Goal: Task Accomplishment & Management: Use online tool/utility

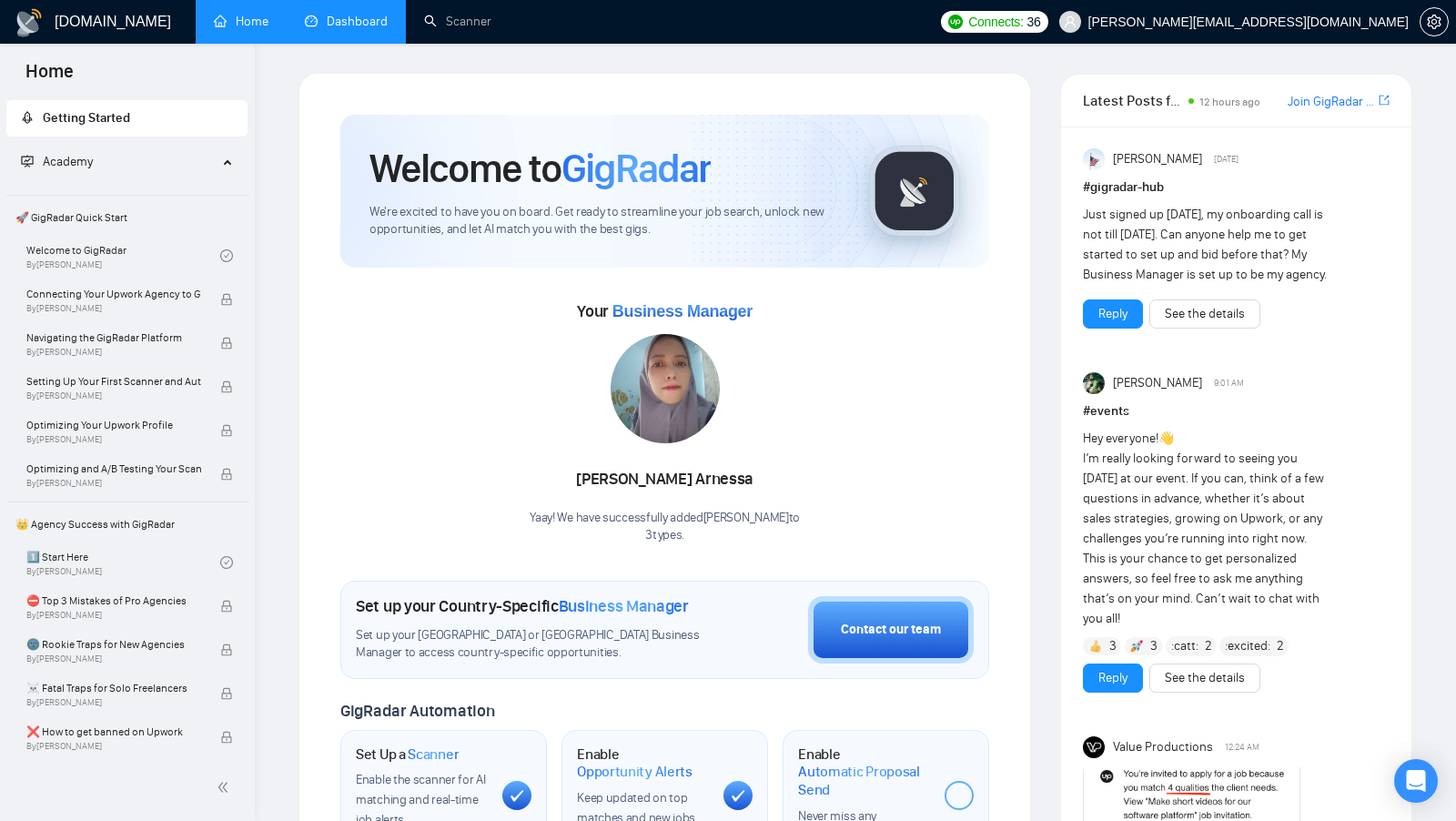
click at [352, 21] on link "Dashboard" at bounding box center [346, 21] width 83 height 16
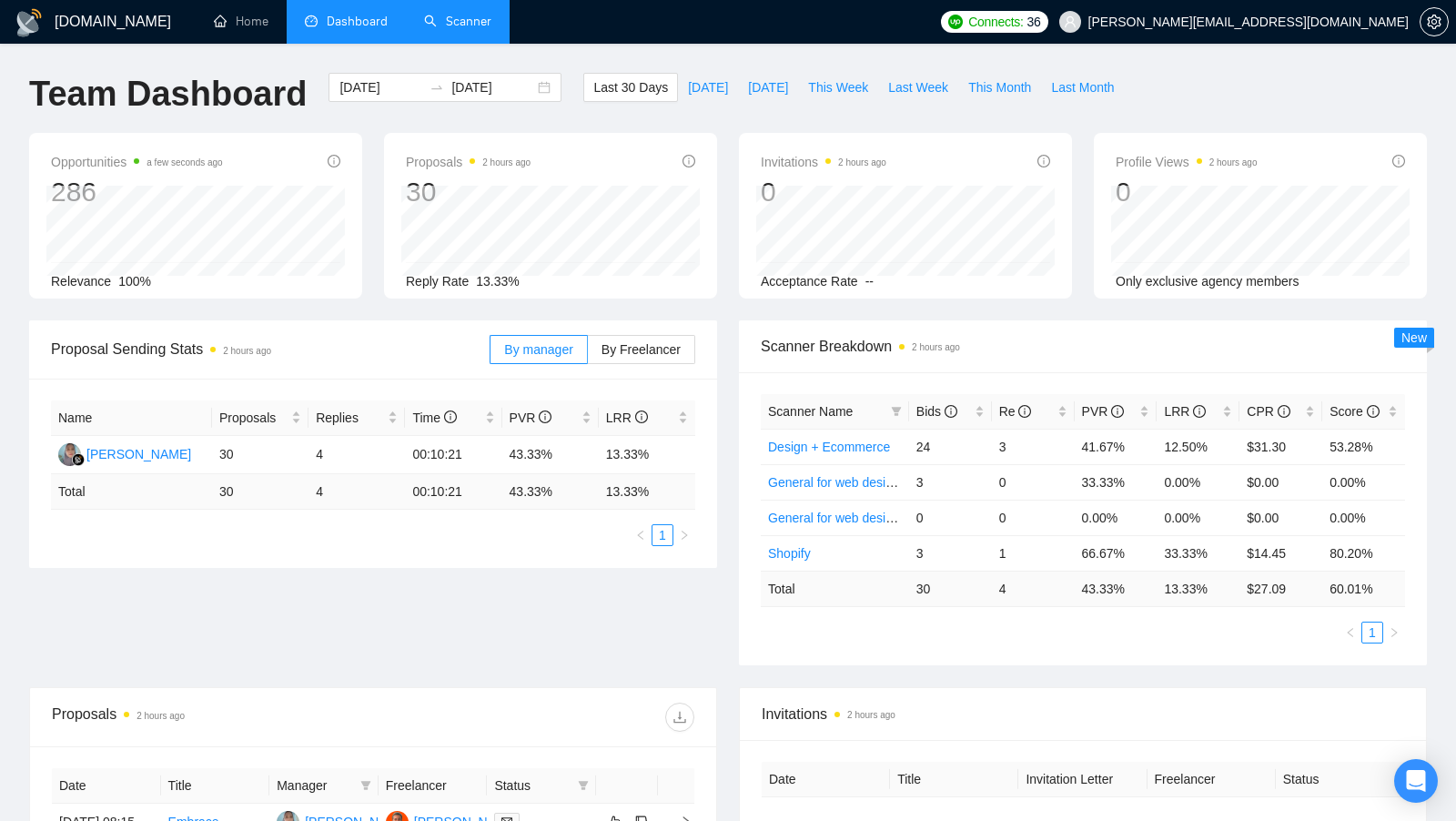
click at [470, 29] on link "Scanner" at bounding box center [457, 21] width 67 height 16
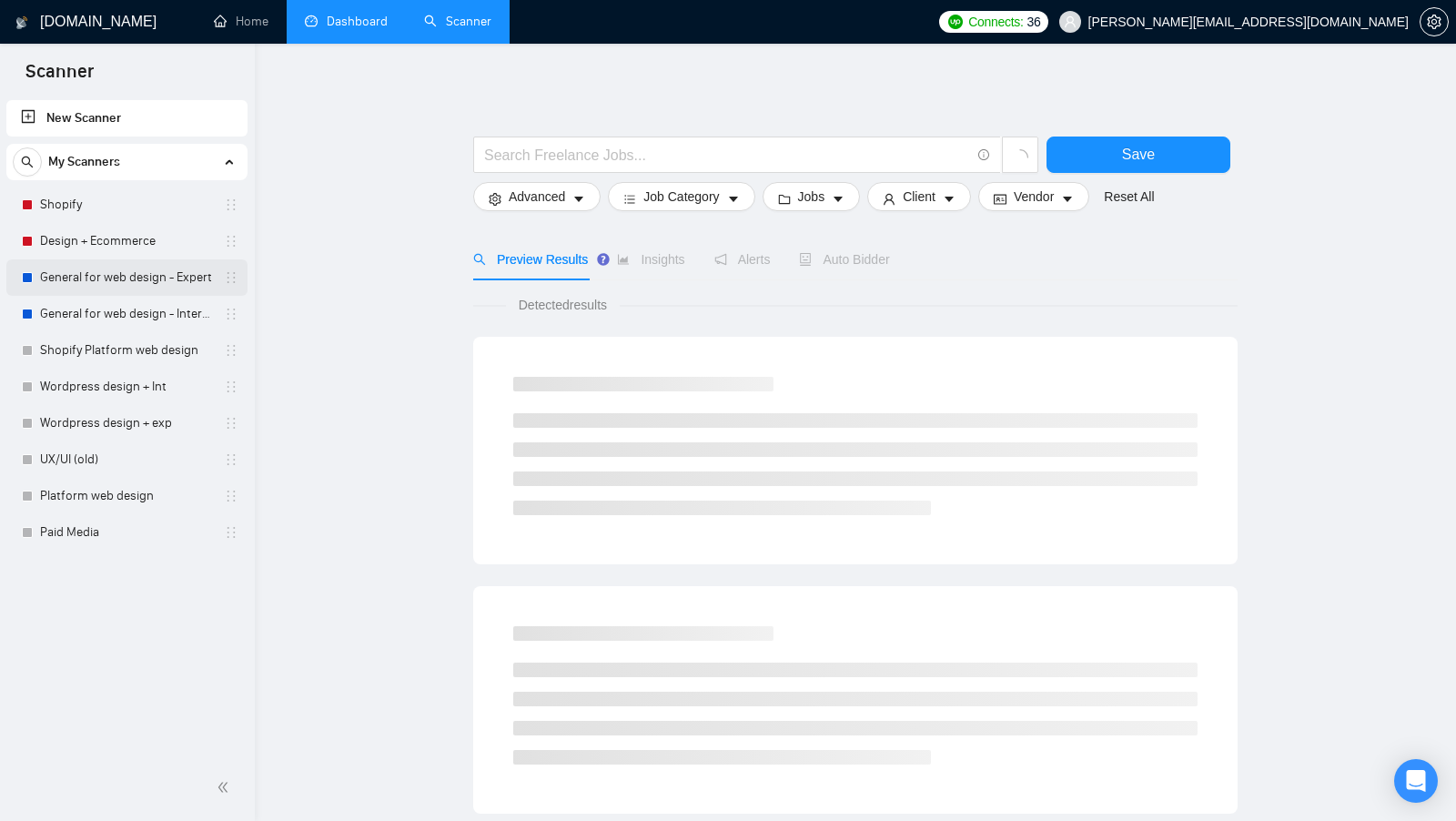
click at [127, 276] on link "General for web design - Expert" at bounding box center [126, 277] width 173 height 36
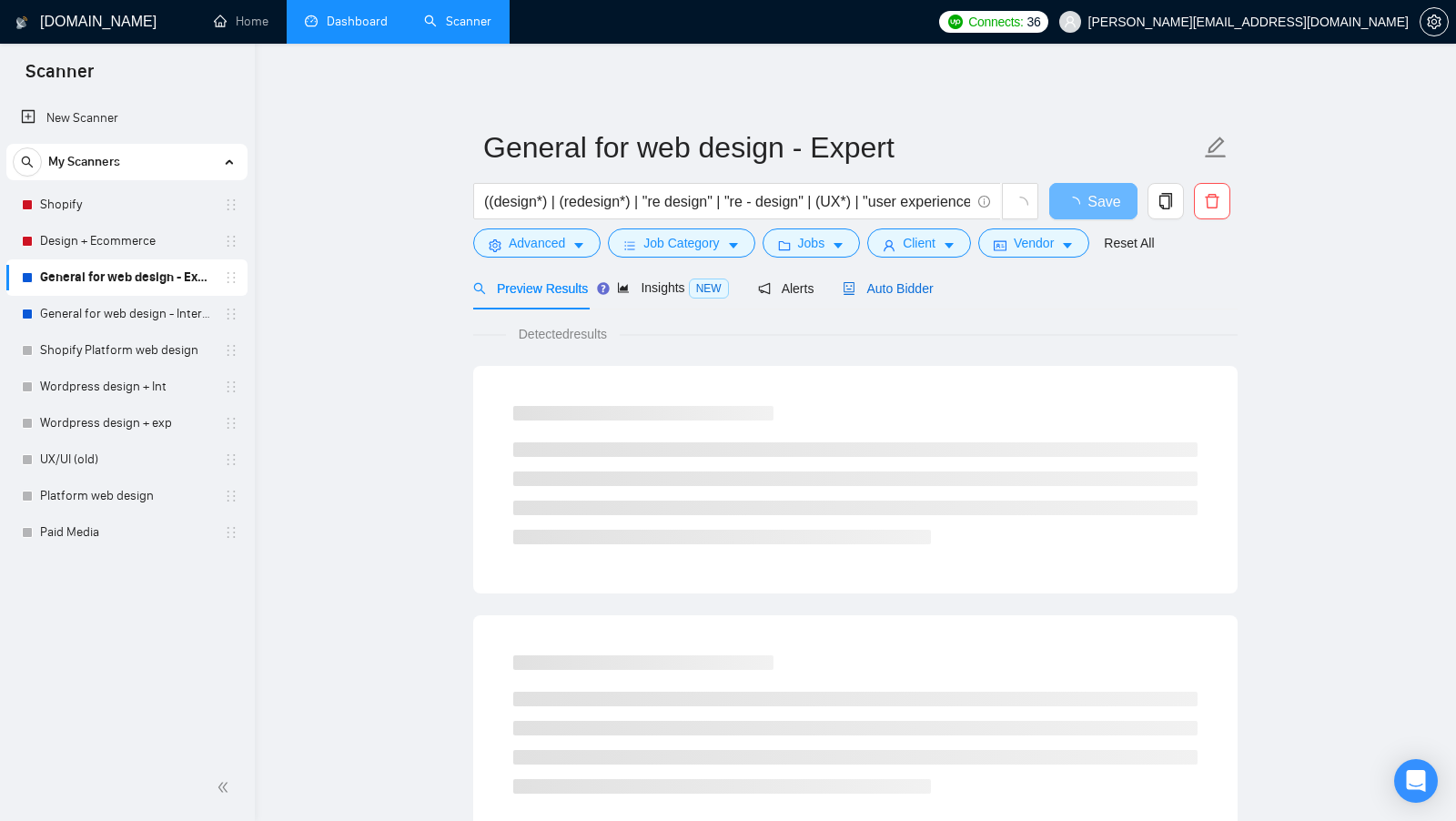
click at [892, 291] on span "Auto Bidder" at bounding box center [887, 288] width 90 height 15
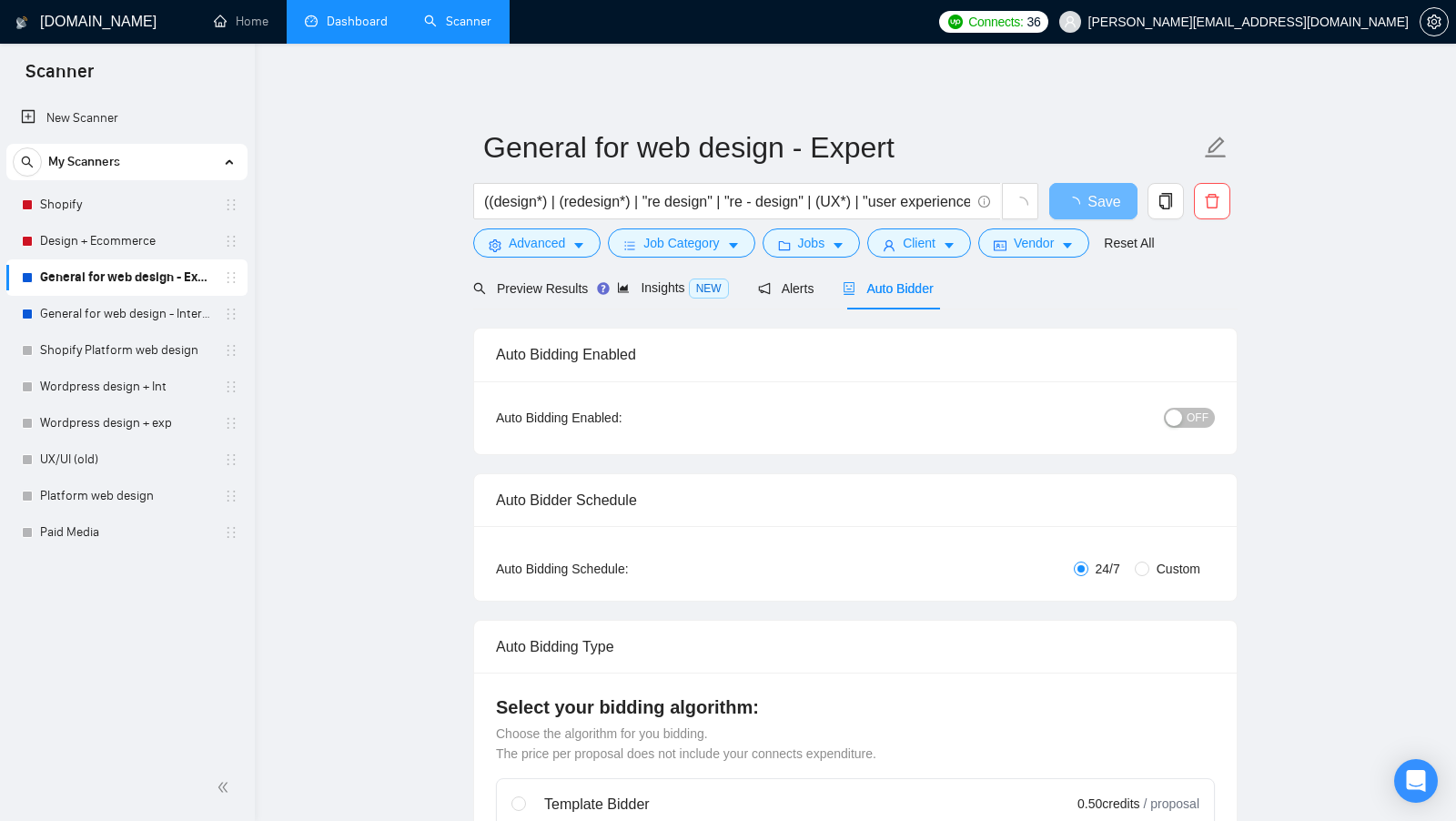
radio input "false"
radio input "true"
checkbox input "true"
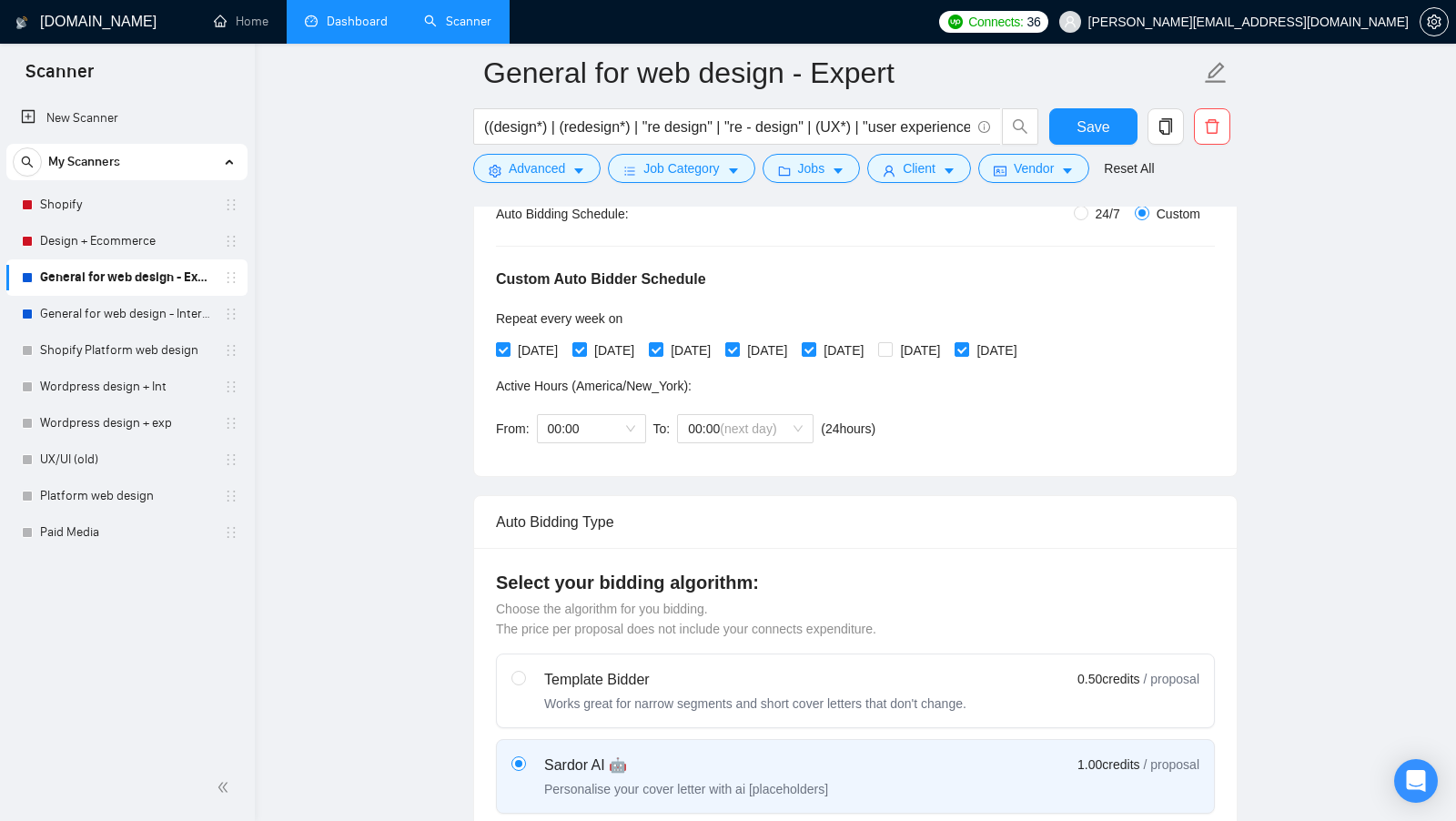
scroll to position [182, 0]
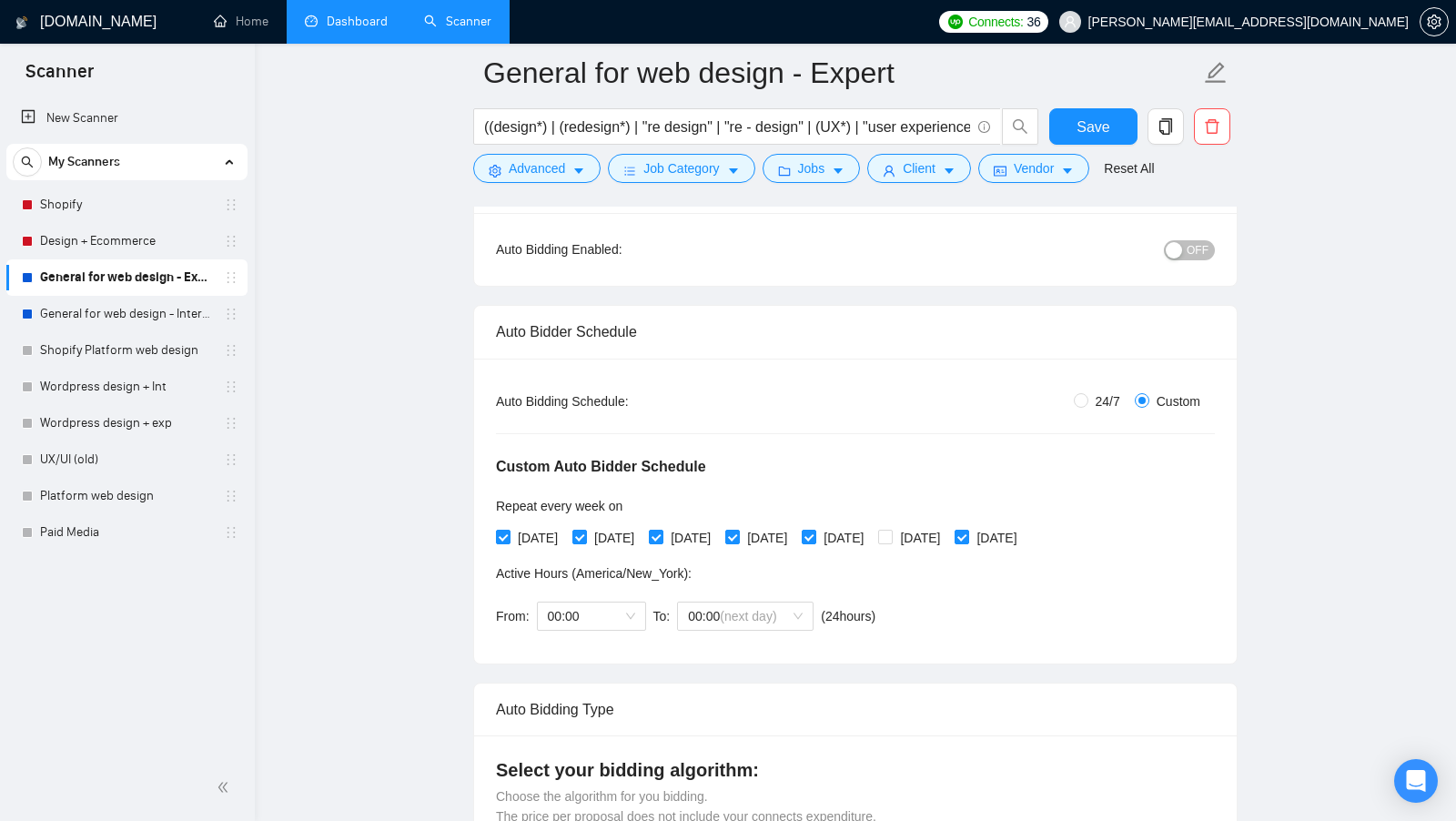
click at [346, 29] on link "Dashboard" at bounding box center [346, 21] width 83 height 16
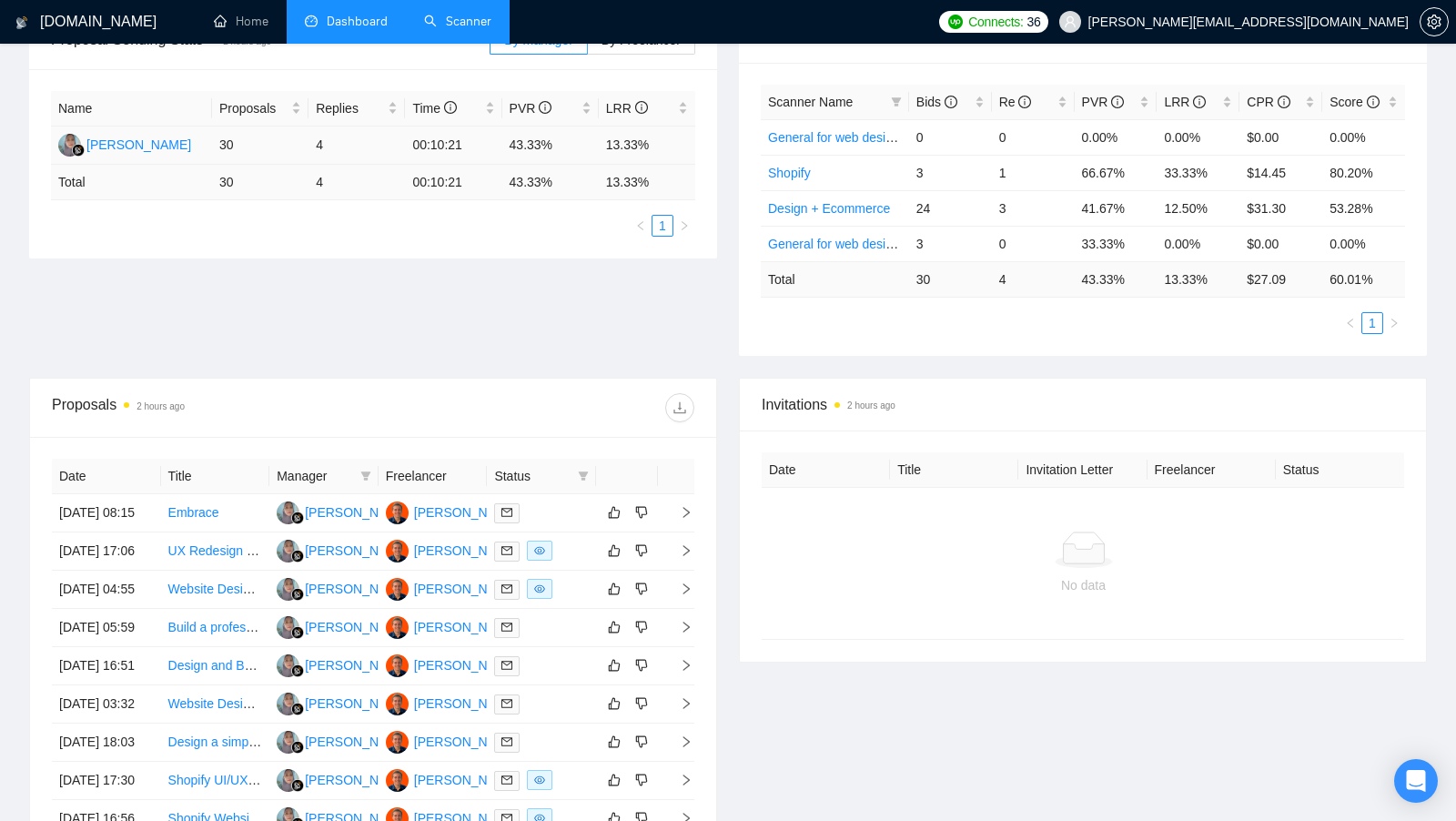
scroll to position [306, 0]
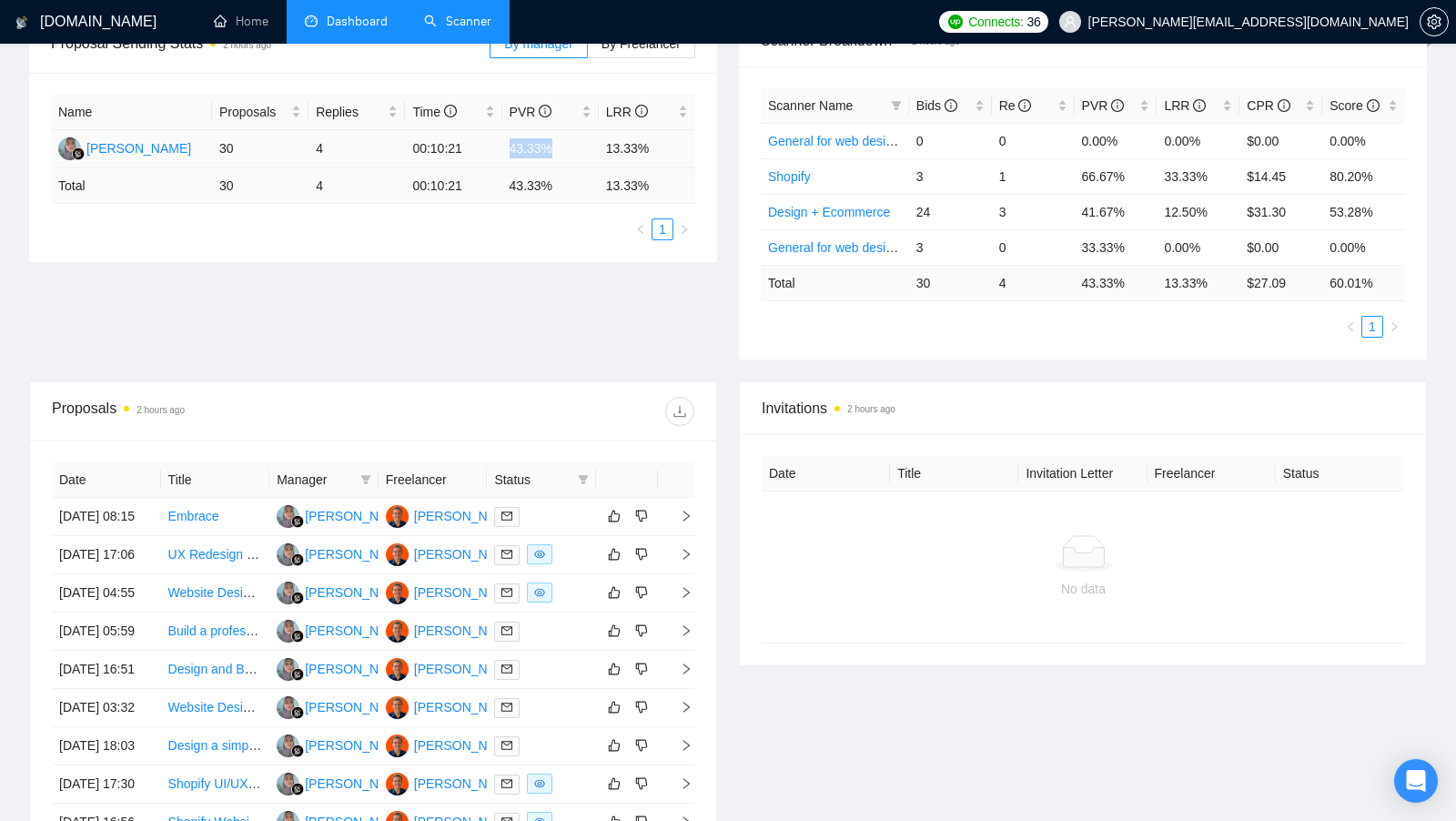
drag, startPoint x: 558, startPoint y: 149, endPoint x: 497, endPoint y: 149, distance: 61.0
click at [497, 149] on tr "[PERSON_NAME] 30 4 00:10:21 43.33% 13.33%" at bounding box center [372, 149] width 644 height 38
click at [566, 511] on div at bounding box center [541, 517] width 94 height 21
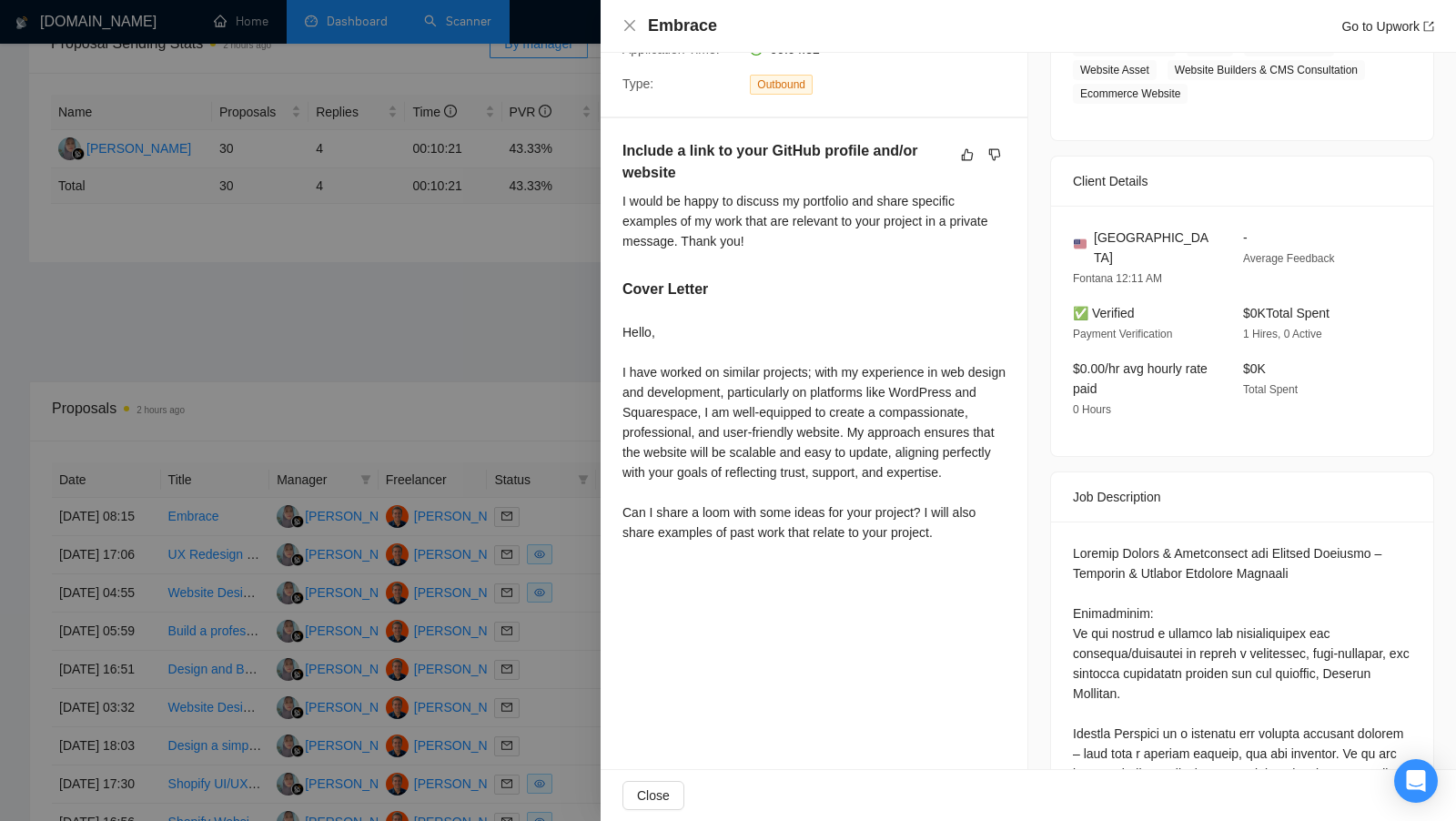
scroll to position [422, 0]
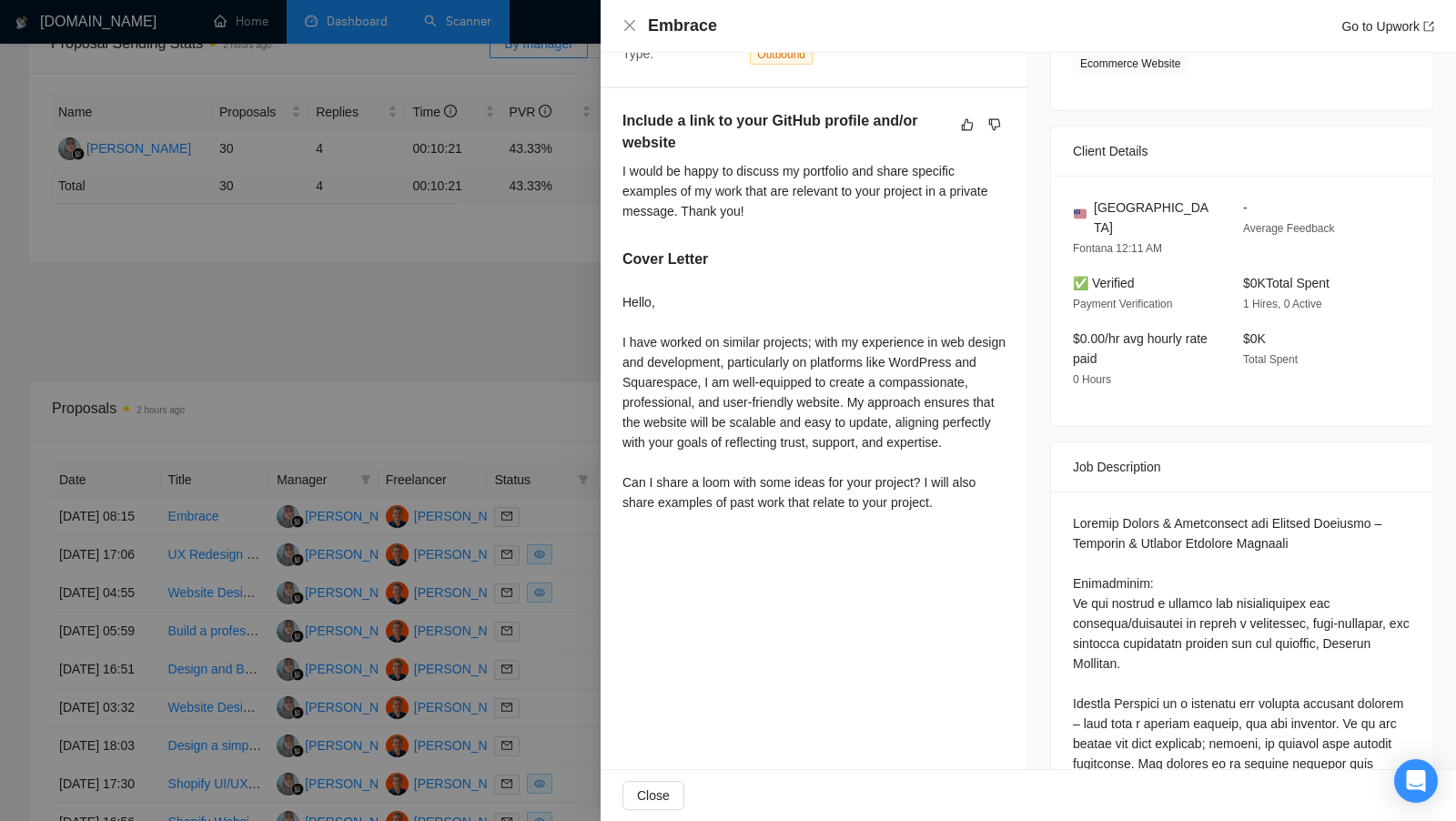
click at [628, 321] on div "Hello, I have worked on similar projects; with my experience in web design and …" at bounding box center [814, 402] width 383 height 221
drag, startPoint x: 625, startPoint y: 309, endPoint x: 655, endPoint y: 343, distance: 45.3
click at [655, 342] on div "Hello, I have worked on similar projects; with my experience in web design and …" at bounding box center [814, 402] width 383 height 221
click at [639, 347] on div "Hello, I have worked on similar projects; with my experience in web design and …" at bounding box center [814, 402] width 383 height 221
drag, startPoint x: 619, startPoint y: 341, endPoint x: 814, endPoint y: 344, distance: 195.0
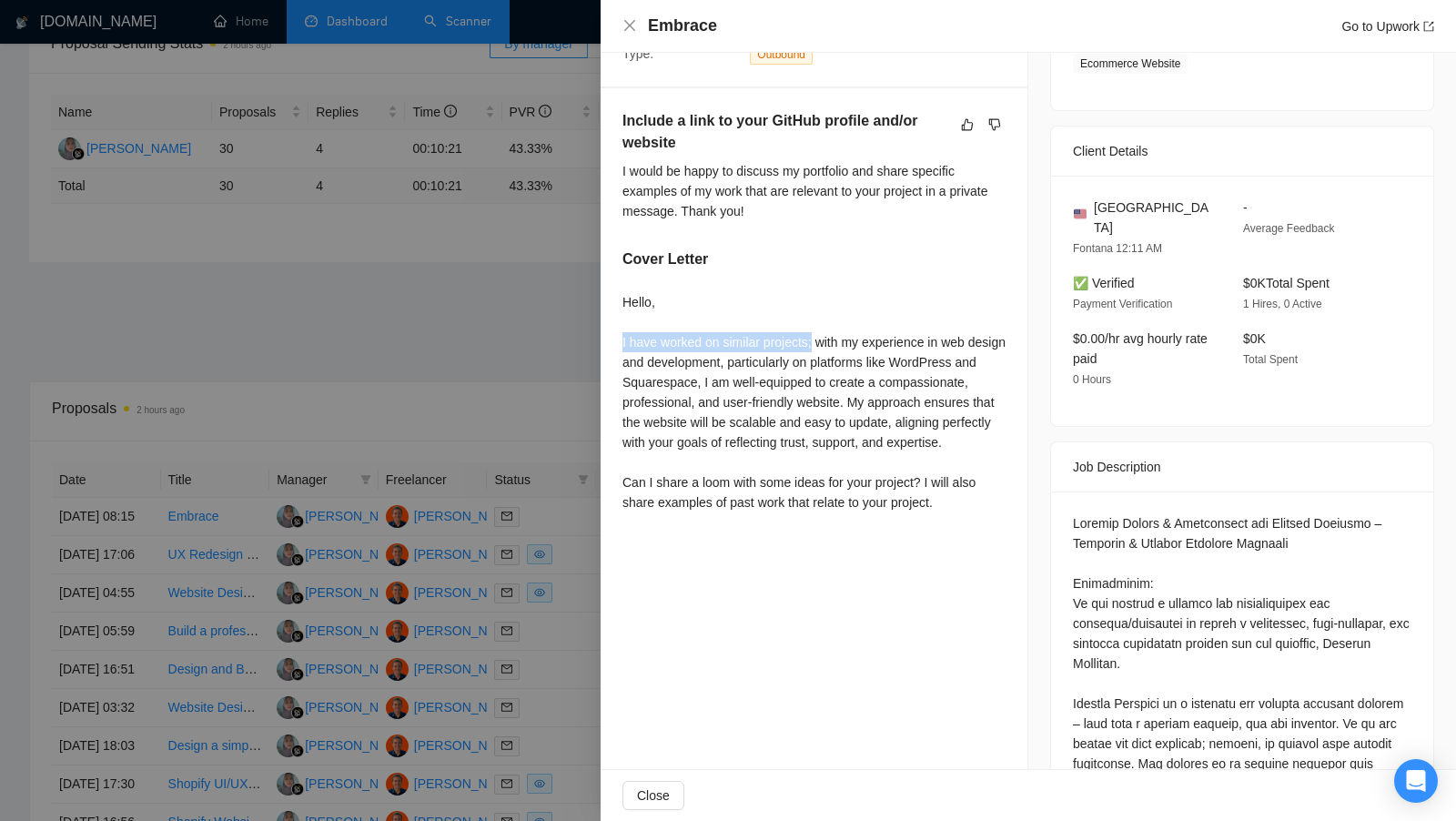
click at [815, 343] on div "Include a link to your GitHub profile and/or website I would be happy to discus…" at bounding box center [813, 315] width 426 height 453
click at [584, 372] on div at bounding box center [728, 410] width 1456 height 821
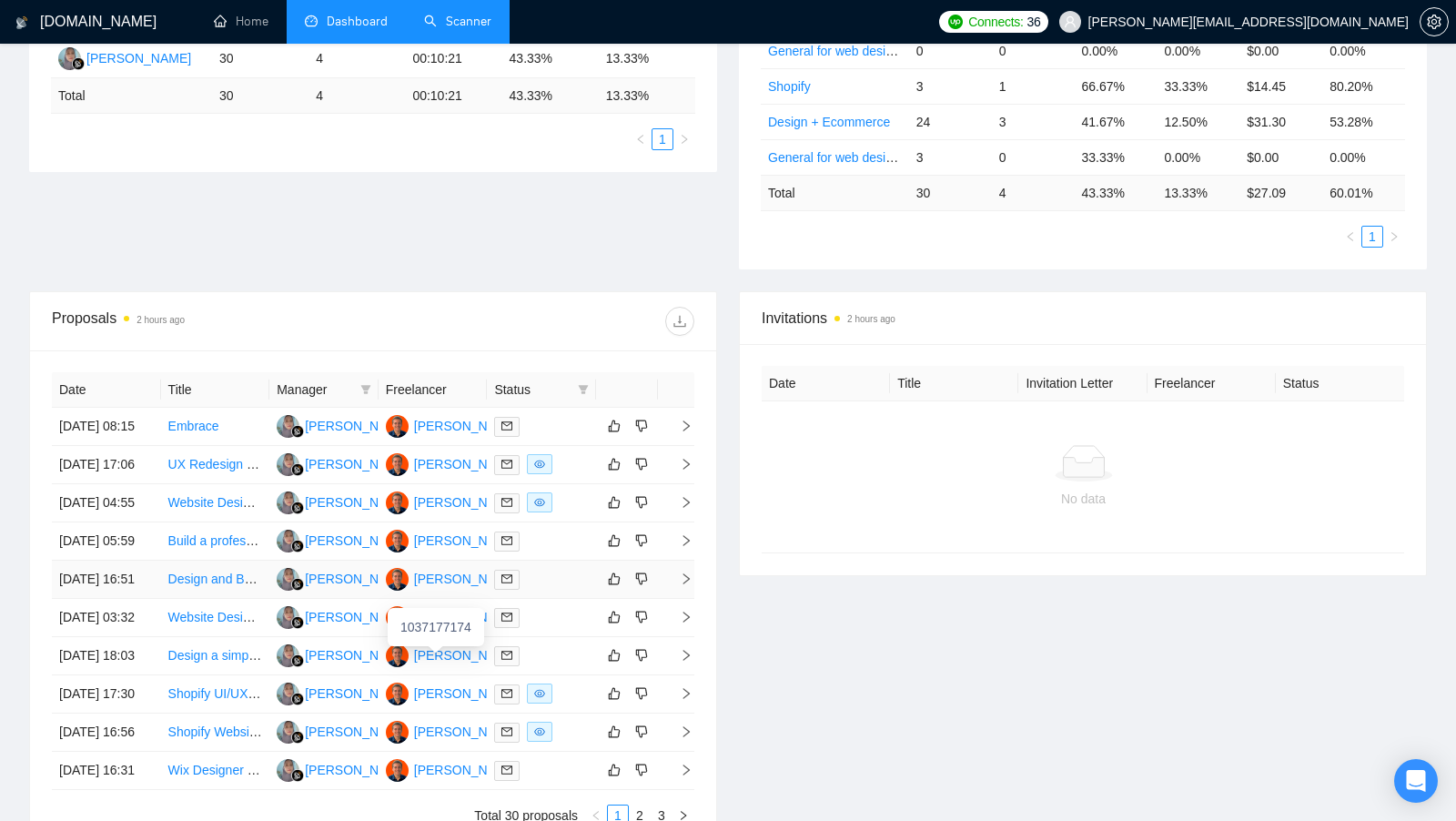
scroll to position [405, 0]
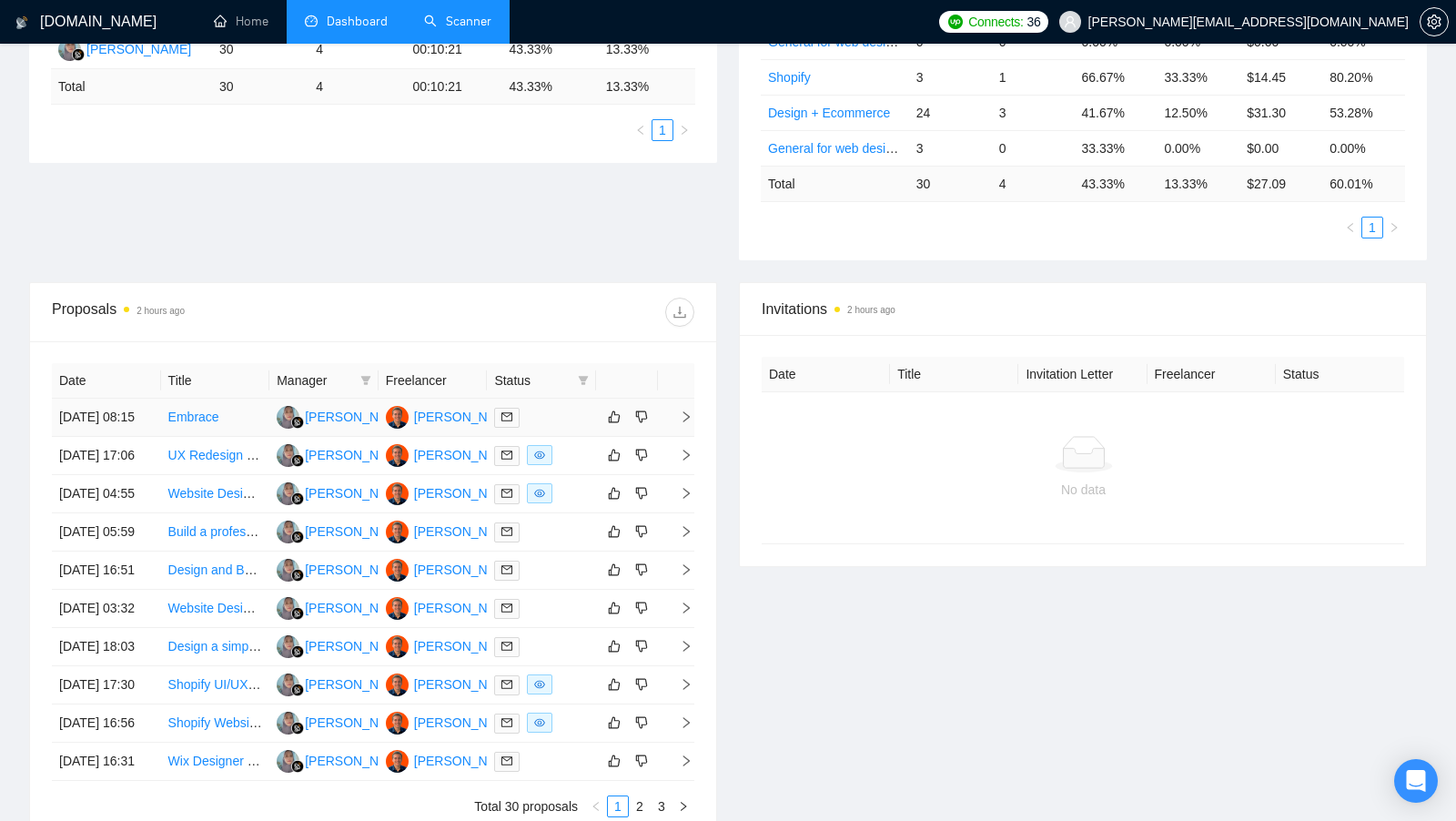
click at [563, 427] on div at bounding box center [541, 418] width 94 height 21
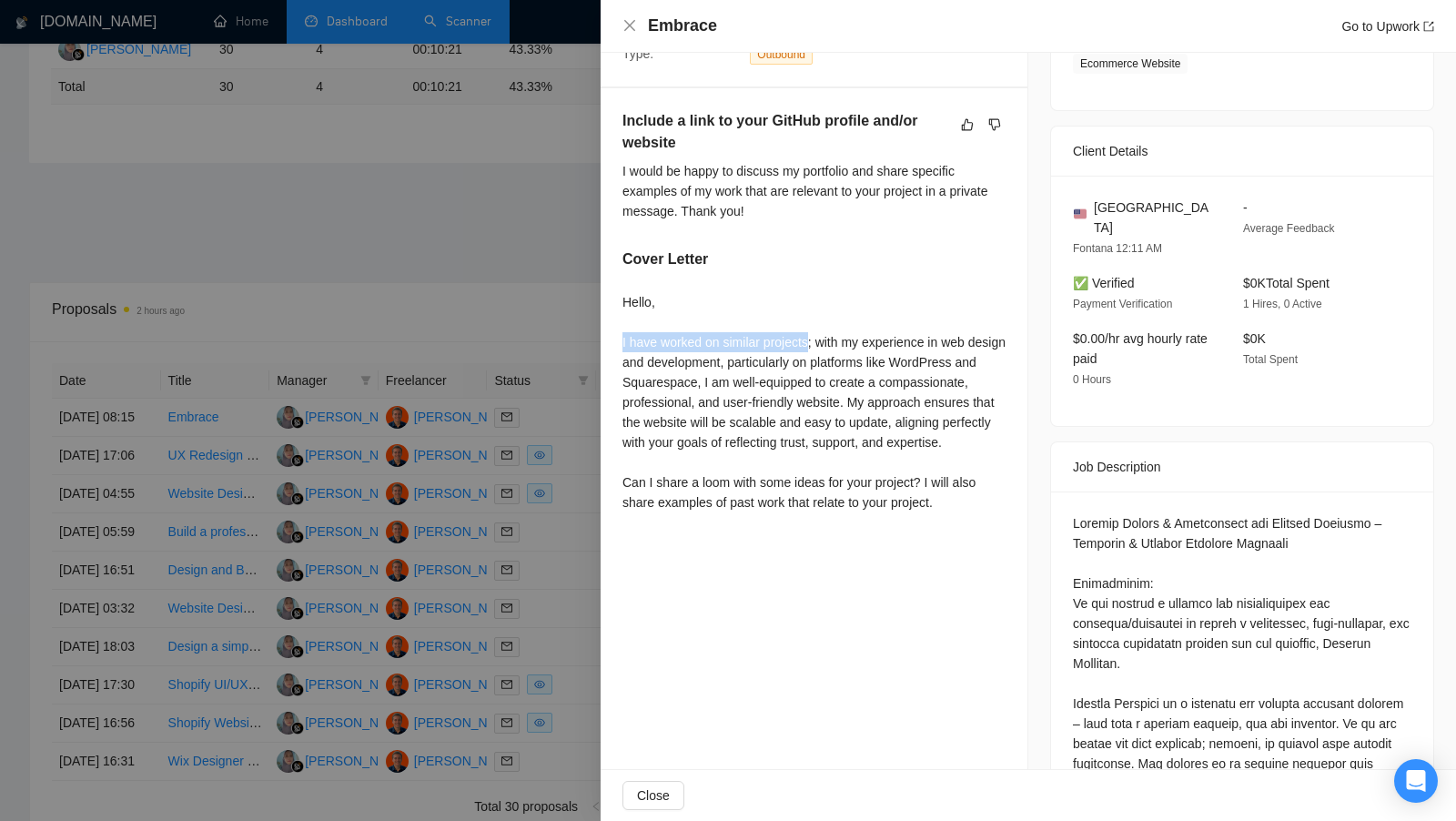
drag, startPoint x: 617, startPoint y: 342, endPoint x: 811, endPoint y: 345, distance: 194.0
click at [811, 344] on div "Include a link to your GitHub profile and/or website I would be happy to discus…" at bounding box center [813, 315] width 426 height 453
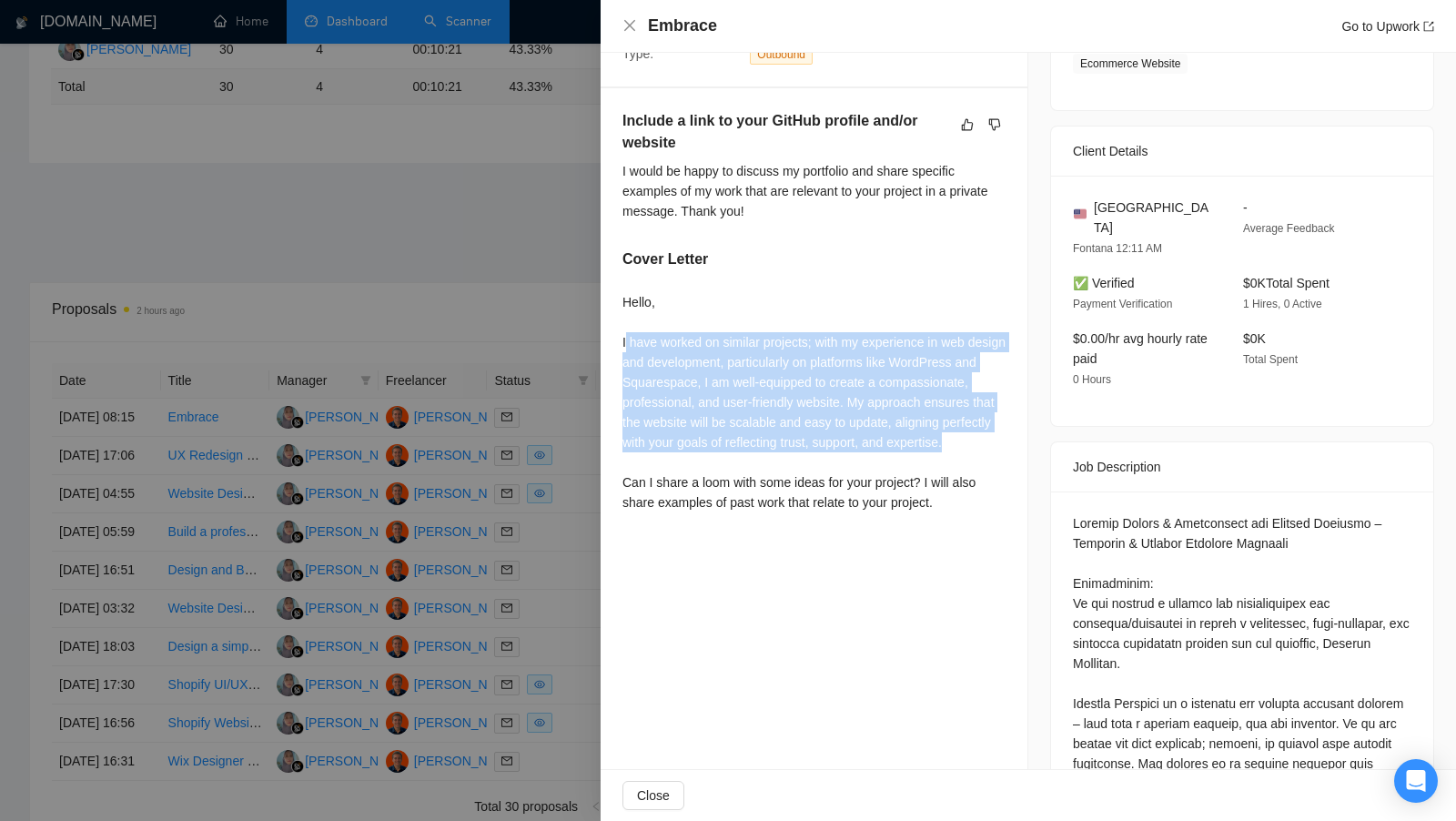
drag, startPoint x: 819, startPoint y: 461, endPoint x: 625, endPoint y: 338, distance: 229.7
click at [625, 337] on div "Hello, I have worked on similar projects; with my experience in web design and …" at bounding box center [814, 402] width 383 height 221
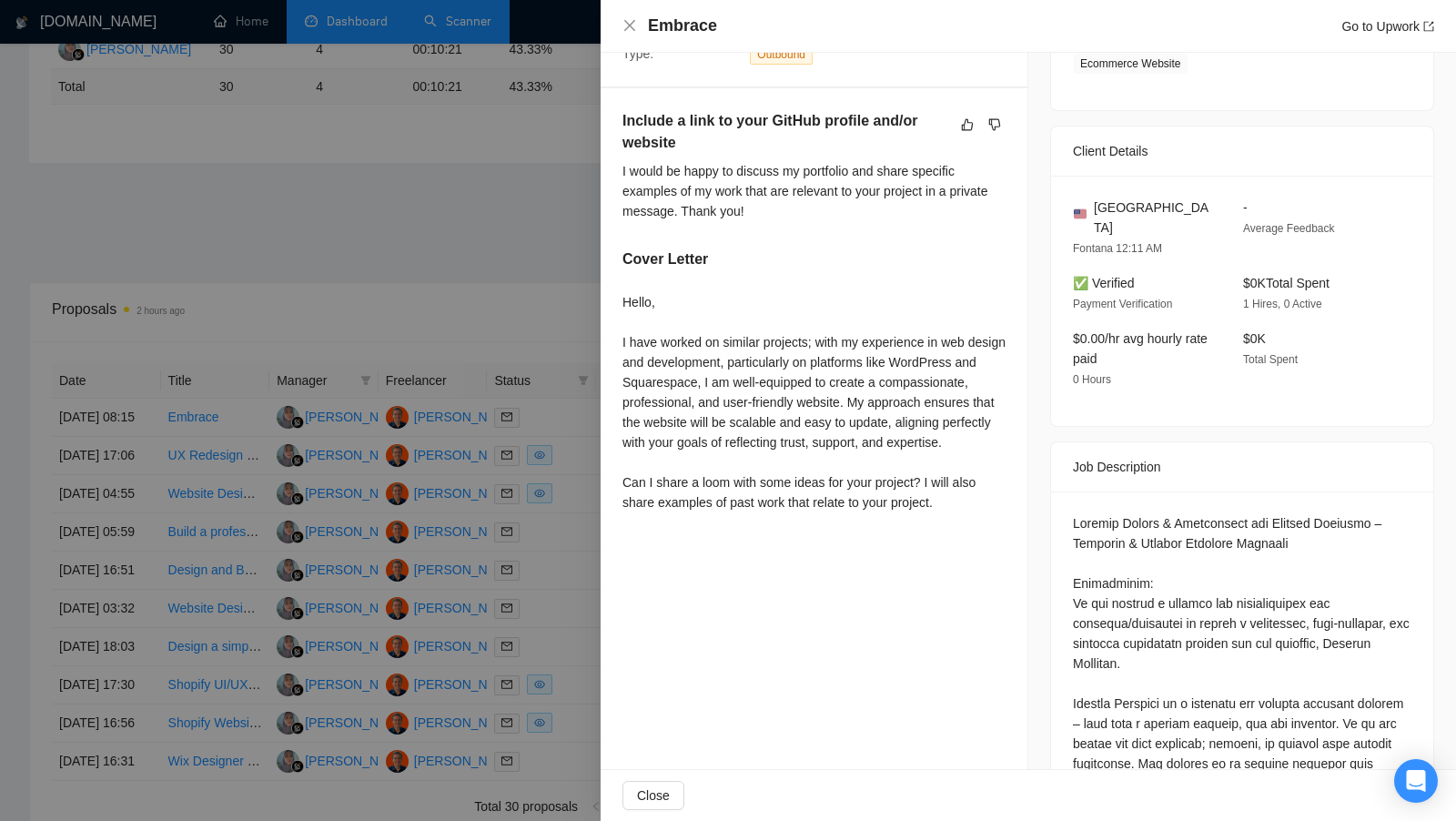
click at [718, 374] on div "Hello, I have worked on similar projects; with my experience in web design and …" at bounding box center [814, 402] width 383 height 221
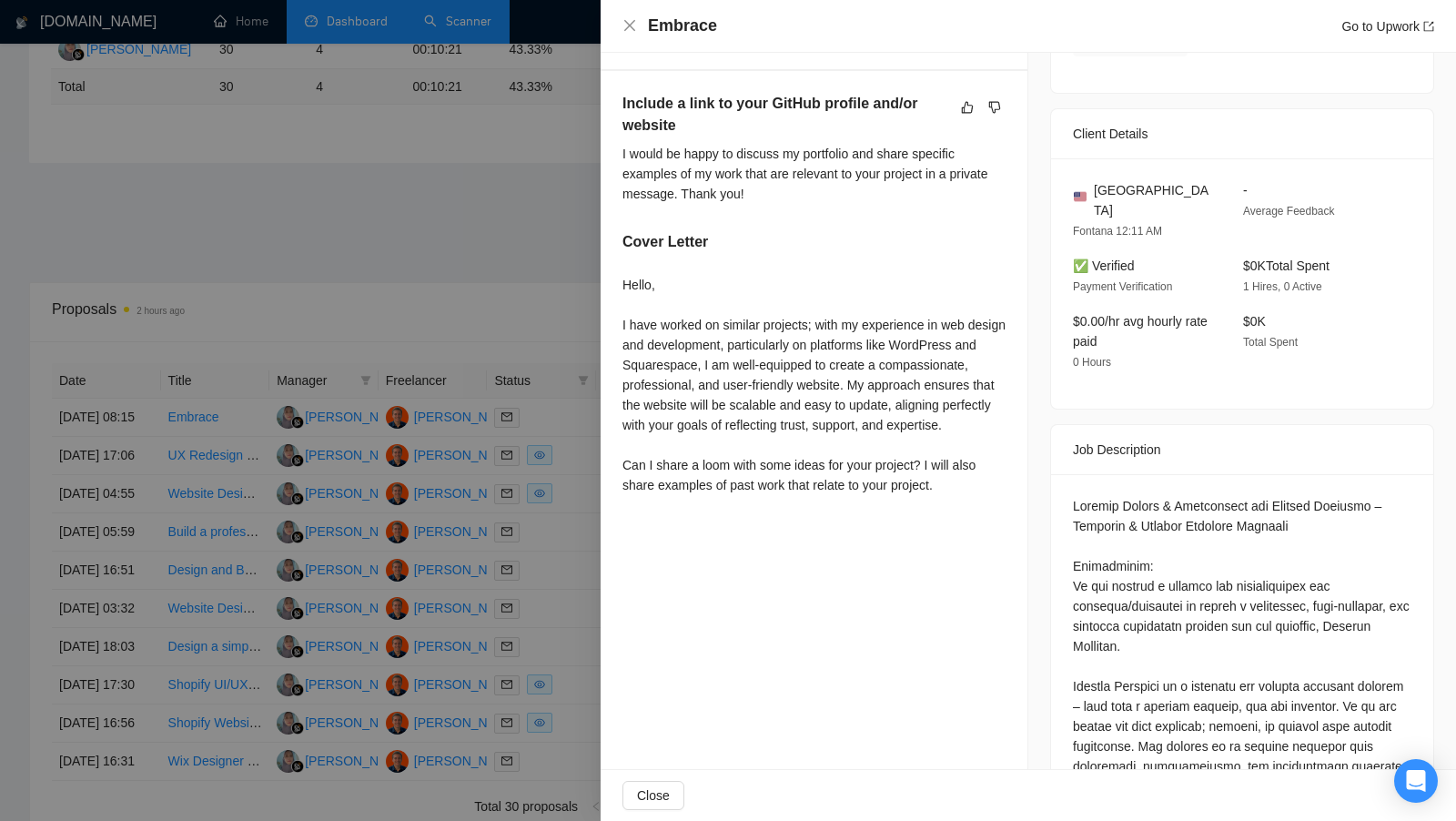
scroll to position [435, 0]
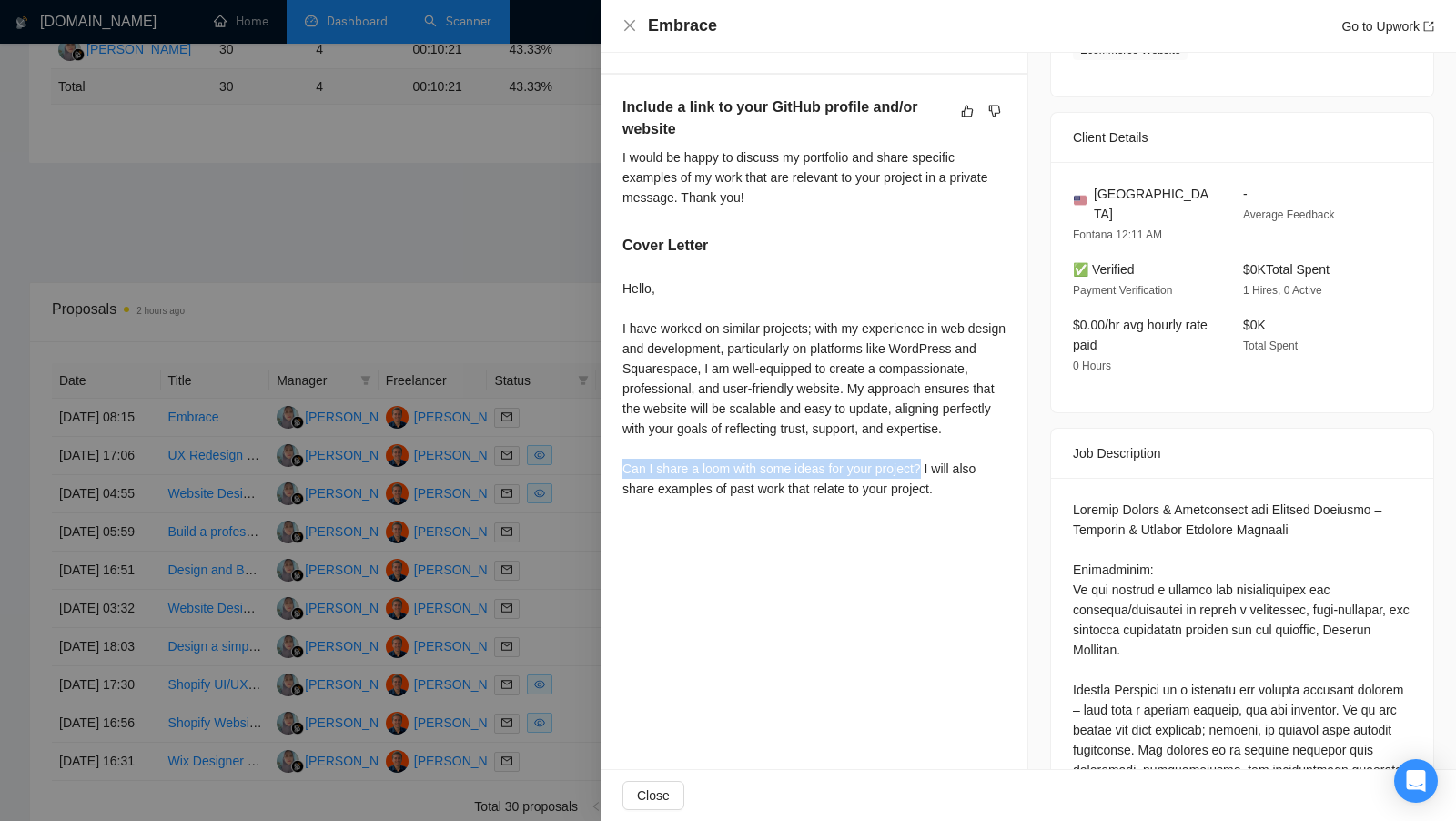
drag, startPoint x: 619, startPoint y: 485, endPoint x: 930, endPoint y: 486, distance: 311.0
click at [930, 486] on div "Include a link to your GitHub profile and/or website I would be happy to discus…" at bounding box center [813, 301] width 426 height 453
click at [525, 294] on div at bounding box center [728, 410] width 1456 height 821
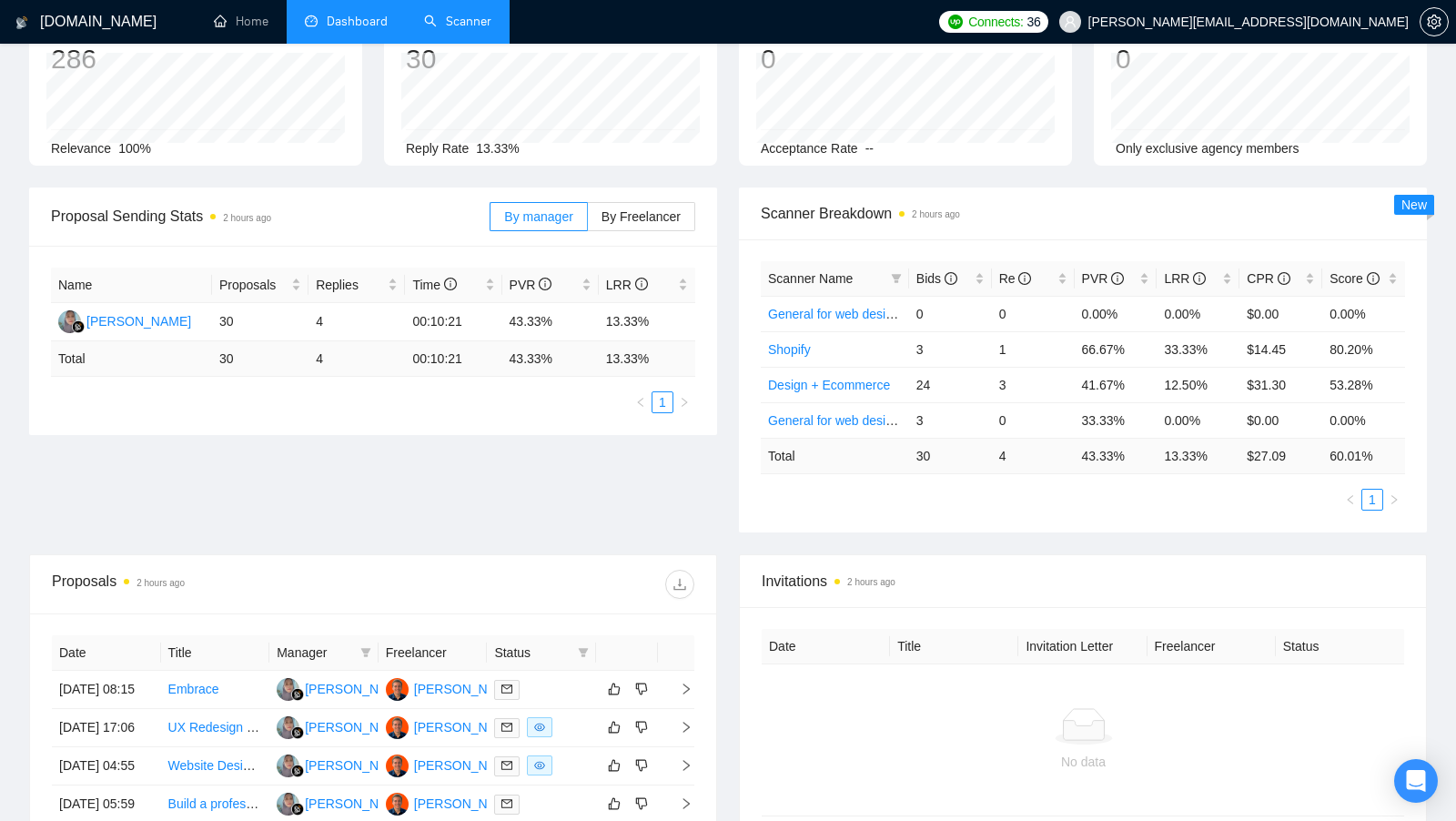
scroll to position [31, 0]
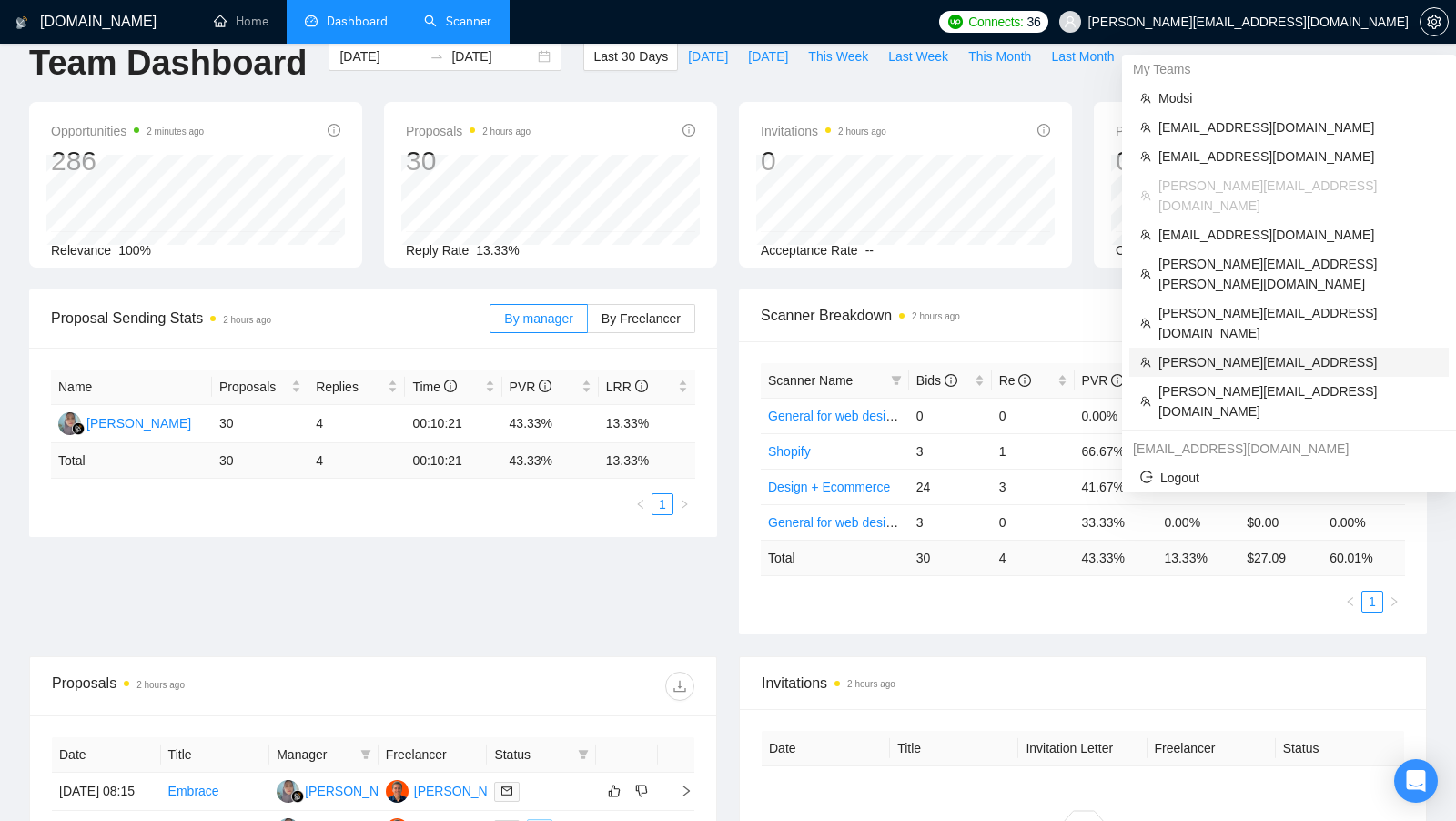
click at [1265, 352] on span "[PERSON_NAME][EMAIL_ADDRESS]" at bounding box center [1298, 361] width 280 height 20
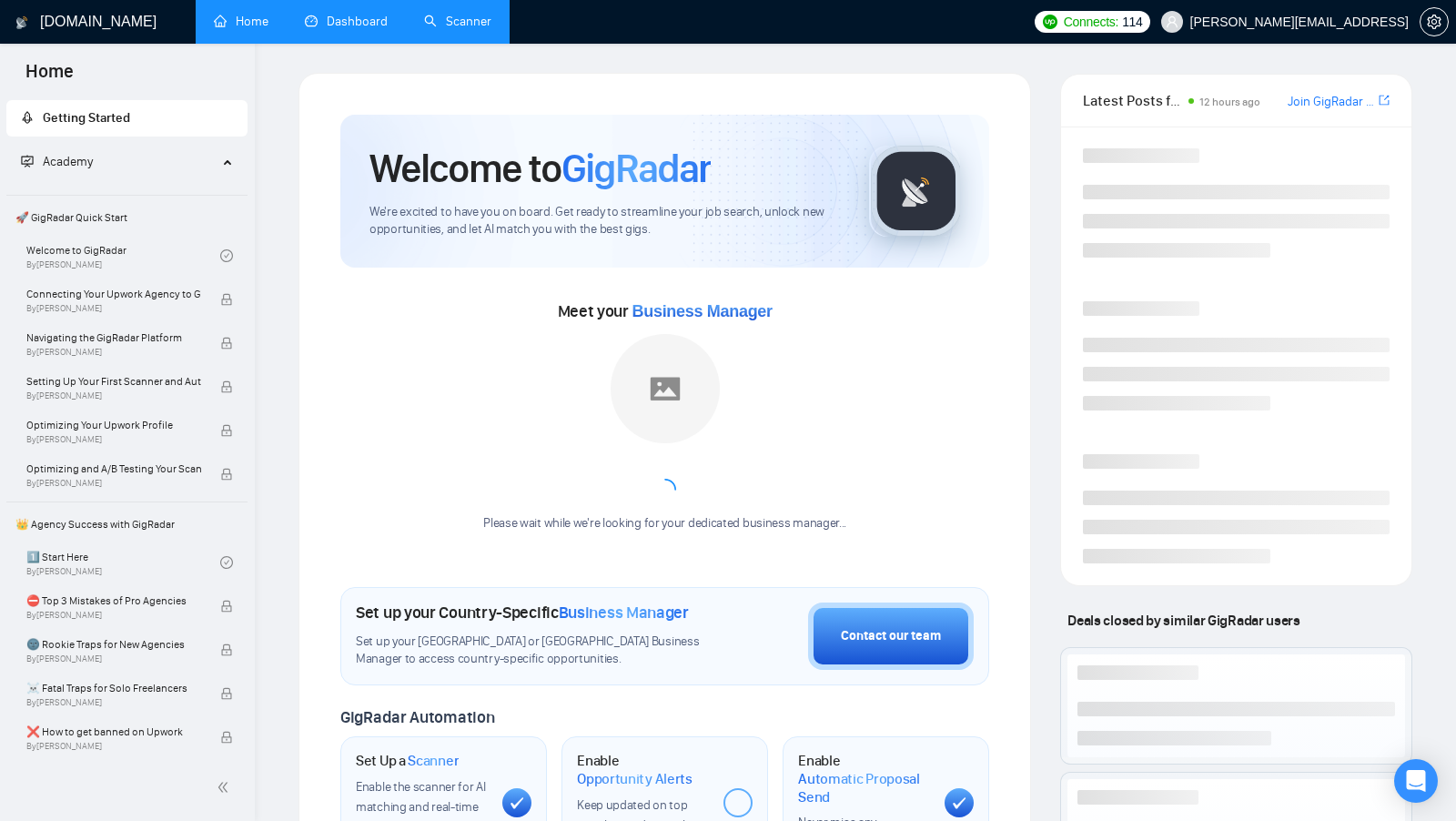
click at [352, 16] on link "Dashboard" at bounding box center [346, 21] width 83 height 16
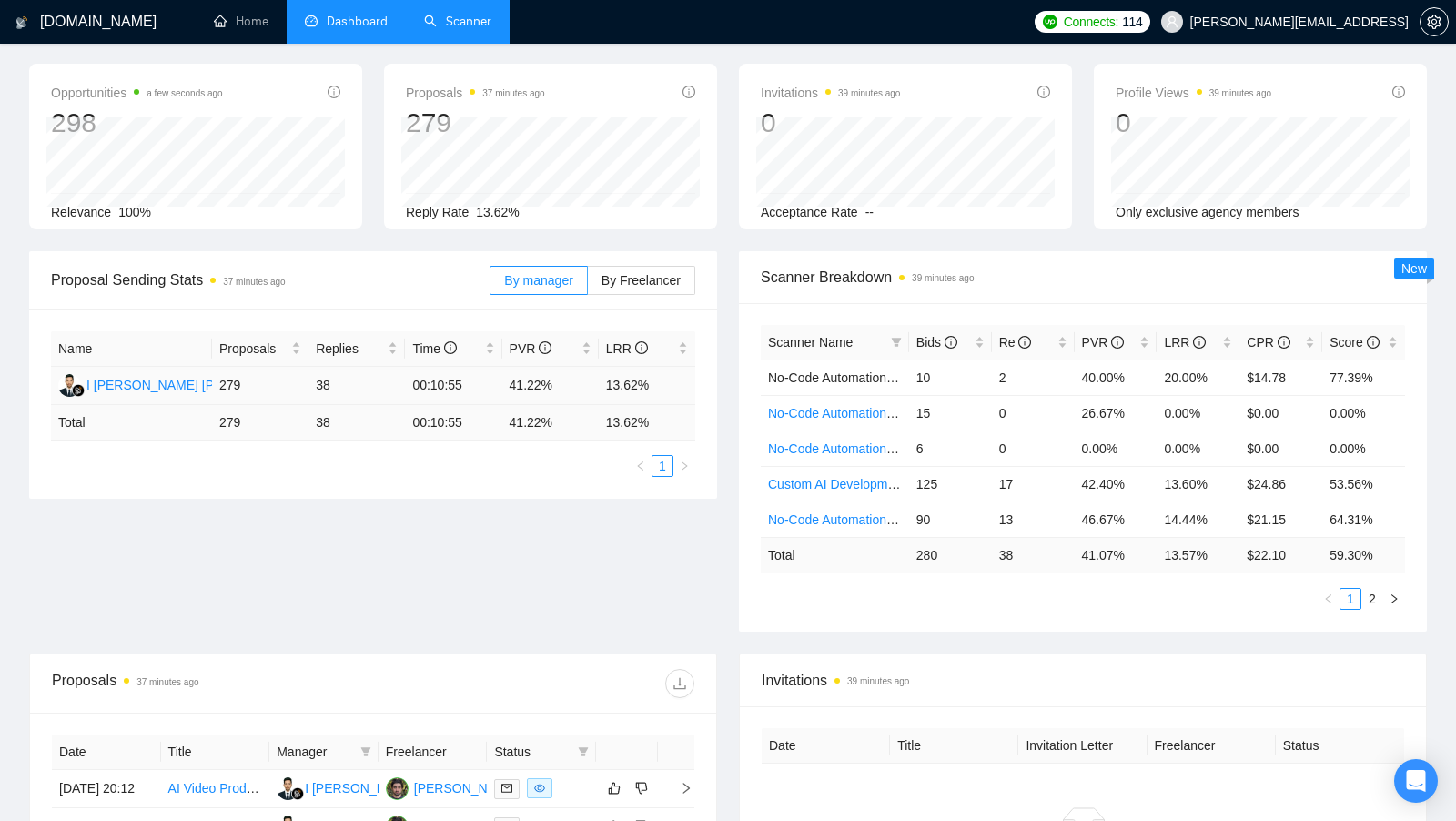
scroll to position [83, 0]
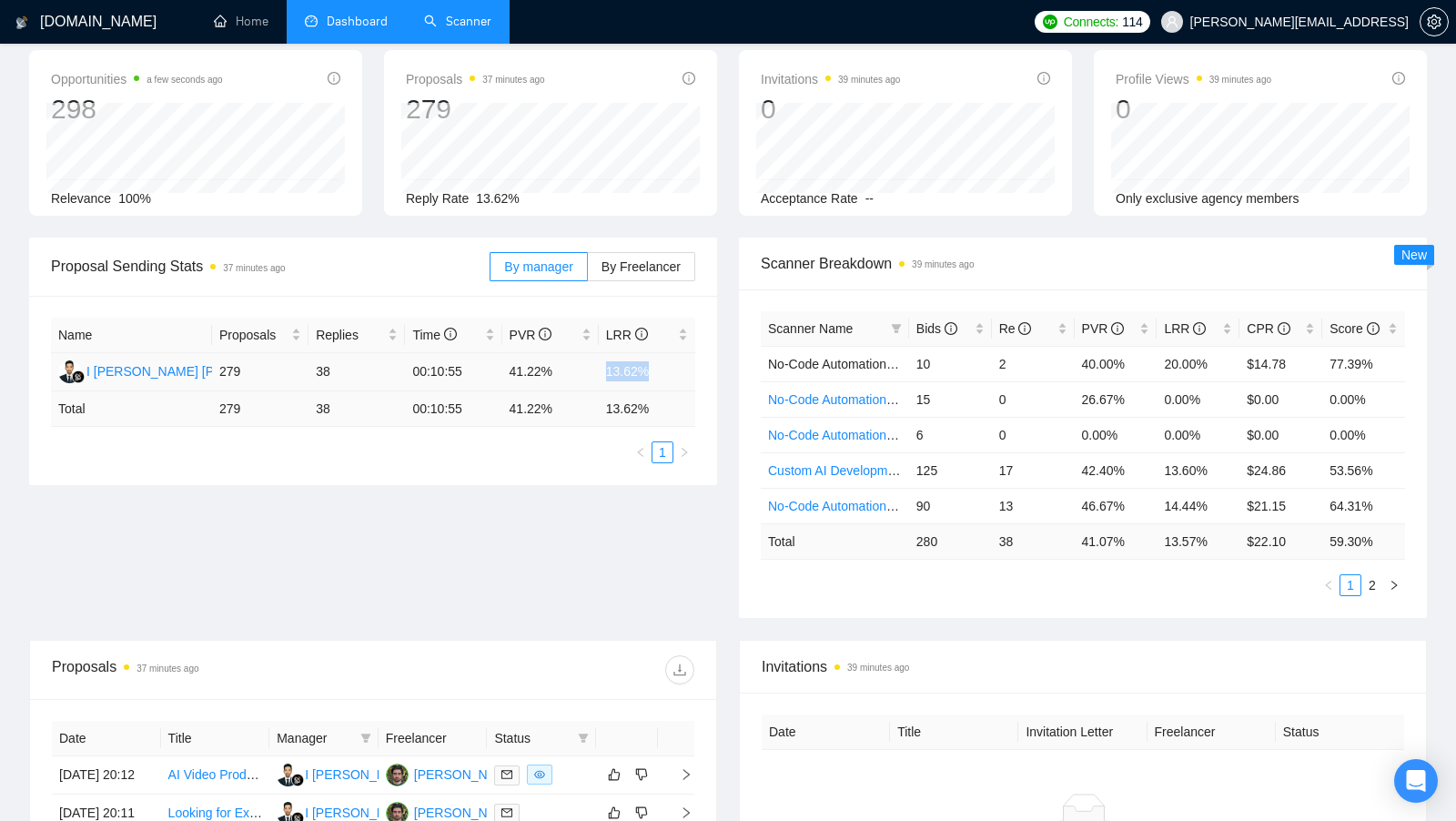
drag, startPoint x: 596, startPoint y: 373, endPoint x: 669, endPoint y: 373, distance: 73.0
click at [669, 373] on tr "I [PERSON_NAME] [PERSON_NAME] Wintara 279 38 00:10:55 41.22% 13.62%" at bounding box center [372, 371] width 644 height 38
click at [669, 373] on td "13.62%" at bounding box center [646, 371] width 96 height 38
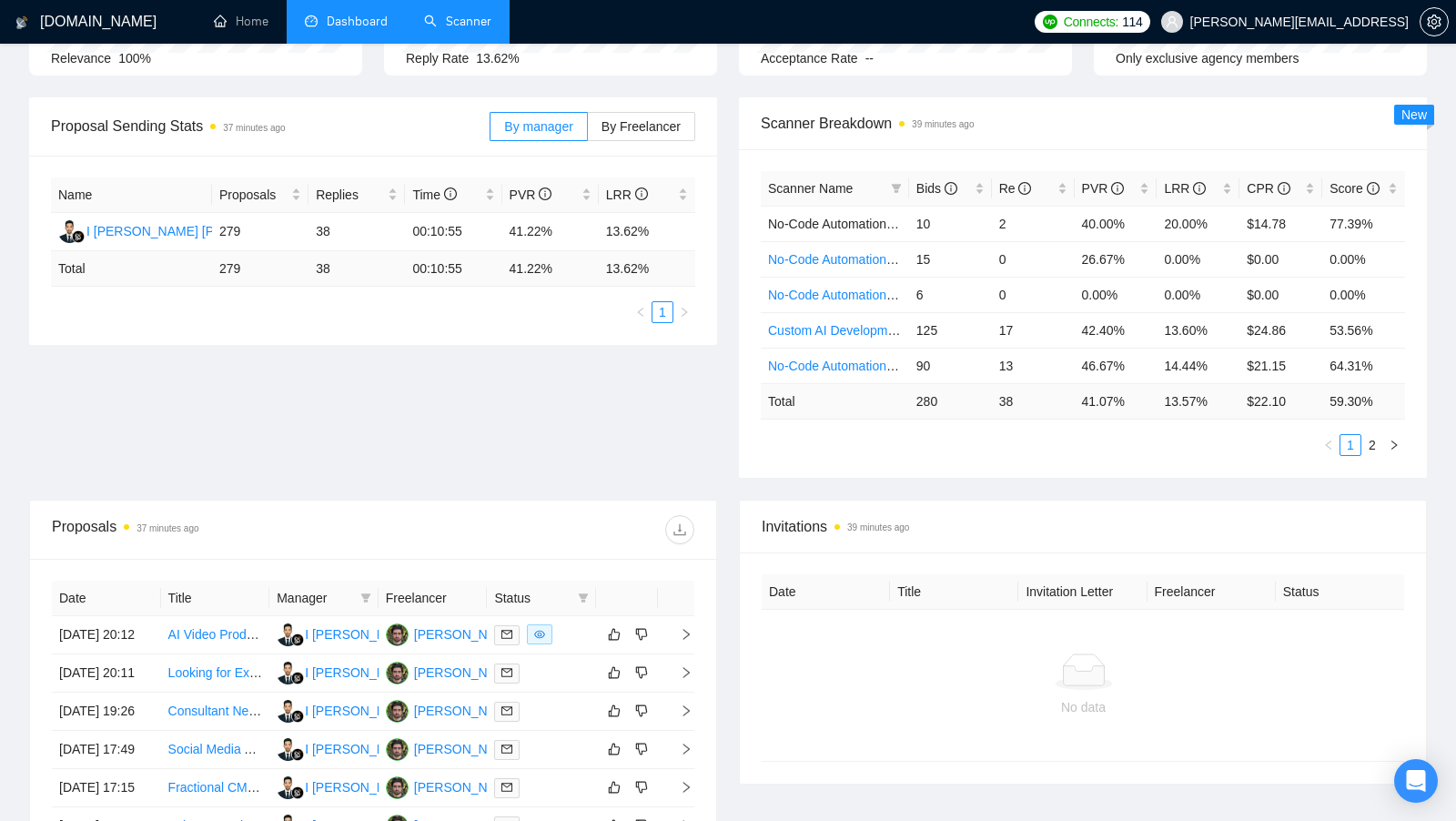
scroll to position [288, 0]
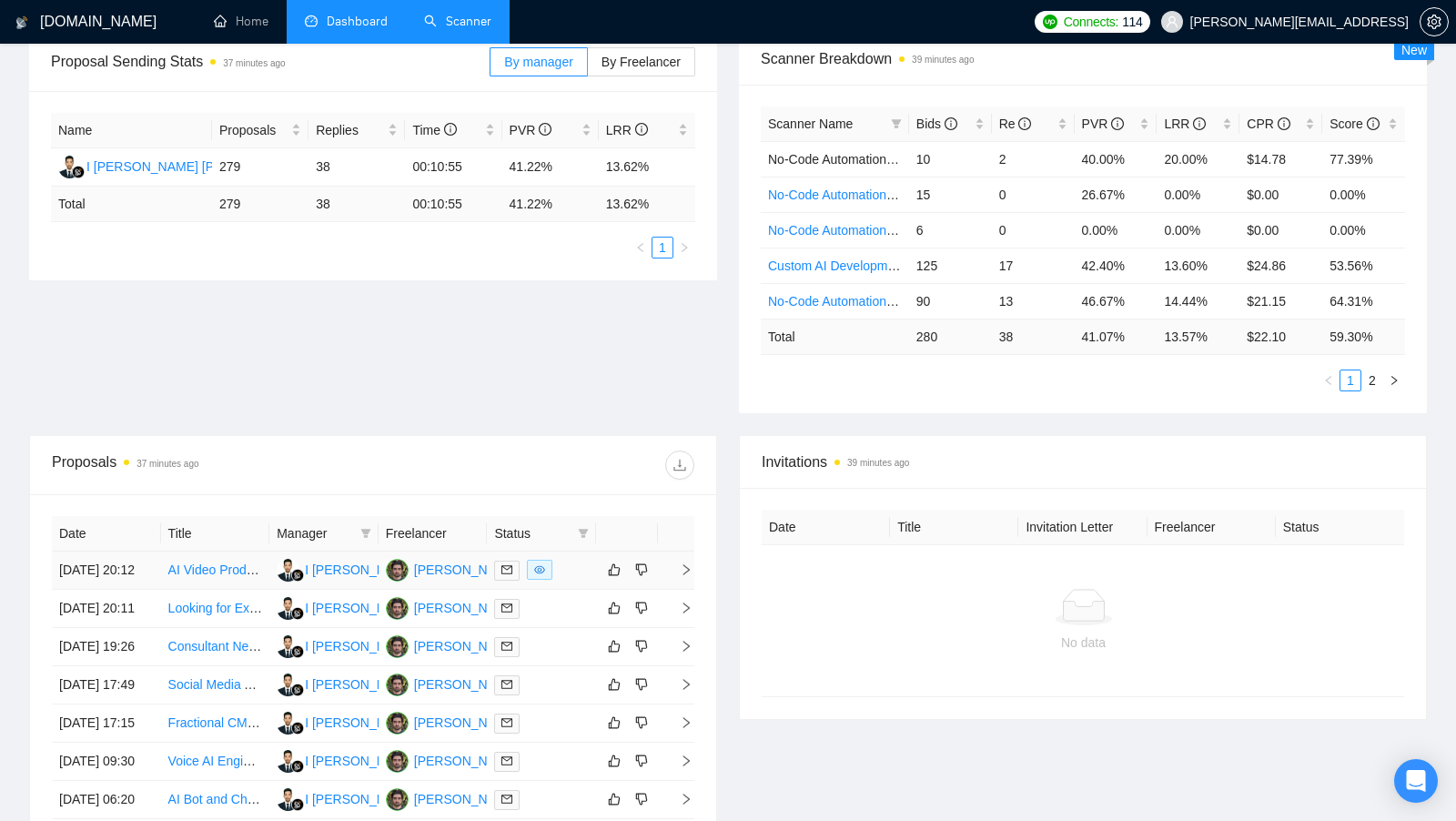
click at [578, 585] on td at bounding box center [541, 570] width 109 height 38
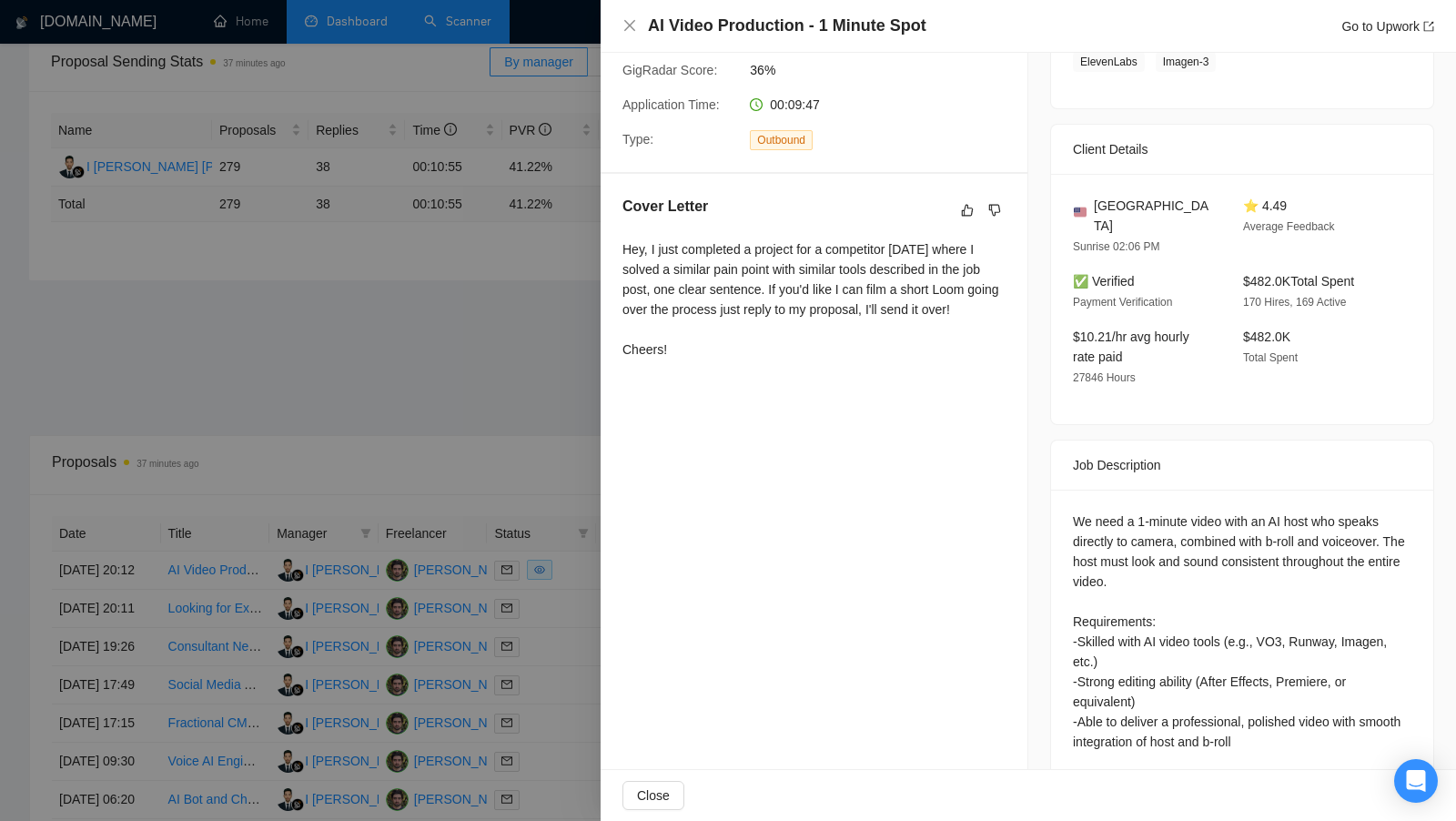
scroll to position [390, 0]
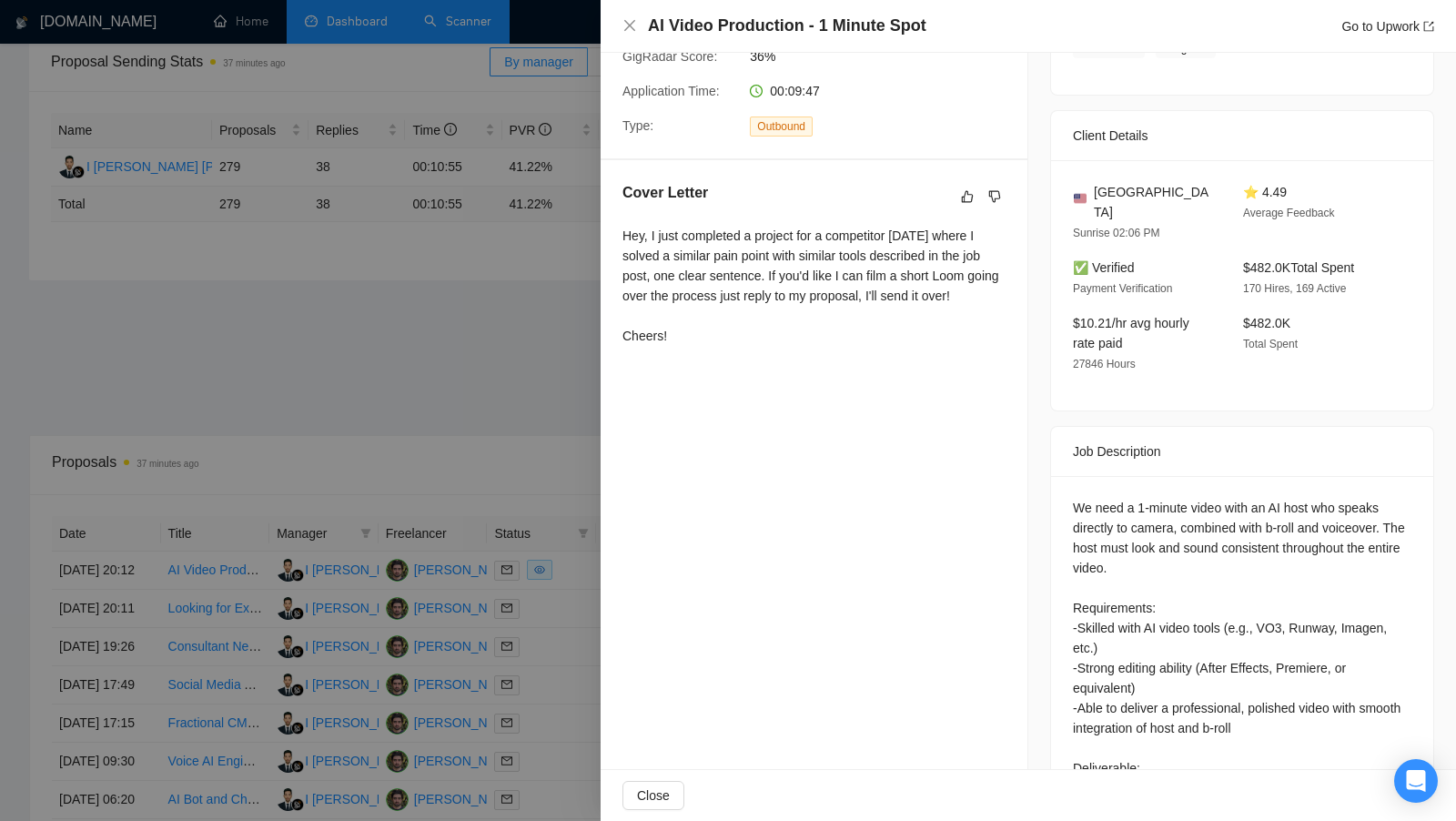
drag, startPoint x: 702, startPoint y: 373, endPoint x: 615, endPoint y: 232, distance: 165.7
click at [615, 232] on div "Cover Letter Hey, I just completed a project for a competitor [DATE] where I so…" at bounding box center [813, 267] width 426 height 215
click at [704, 282] on div "Hey, I just completed a project for a competitor [DATE] where I solved a simila…" at bounding box center [814, 286] width 383 height 120
drag, startPoint x: 664, startPoint y: 235, endPoint x: 962, endPoint y: 238, distance: 298.0
click at [962, 238] on div "Hey, I just completed a project for a competitor [DATE] where I solved a simila…" at bounding box center [814, 286] width 383 height 120
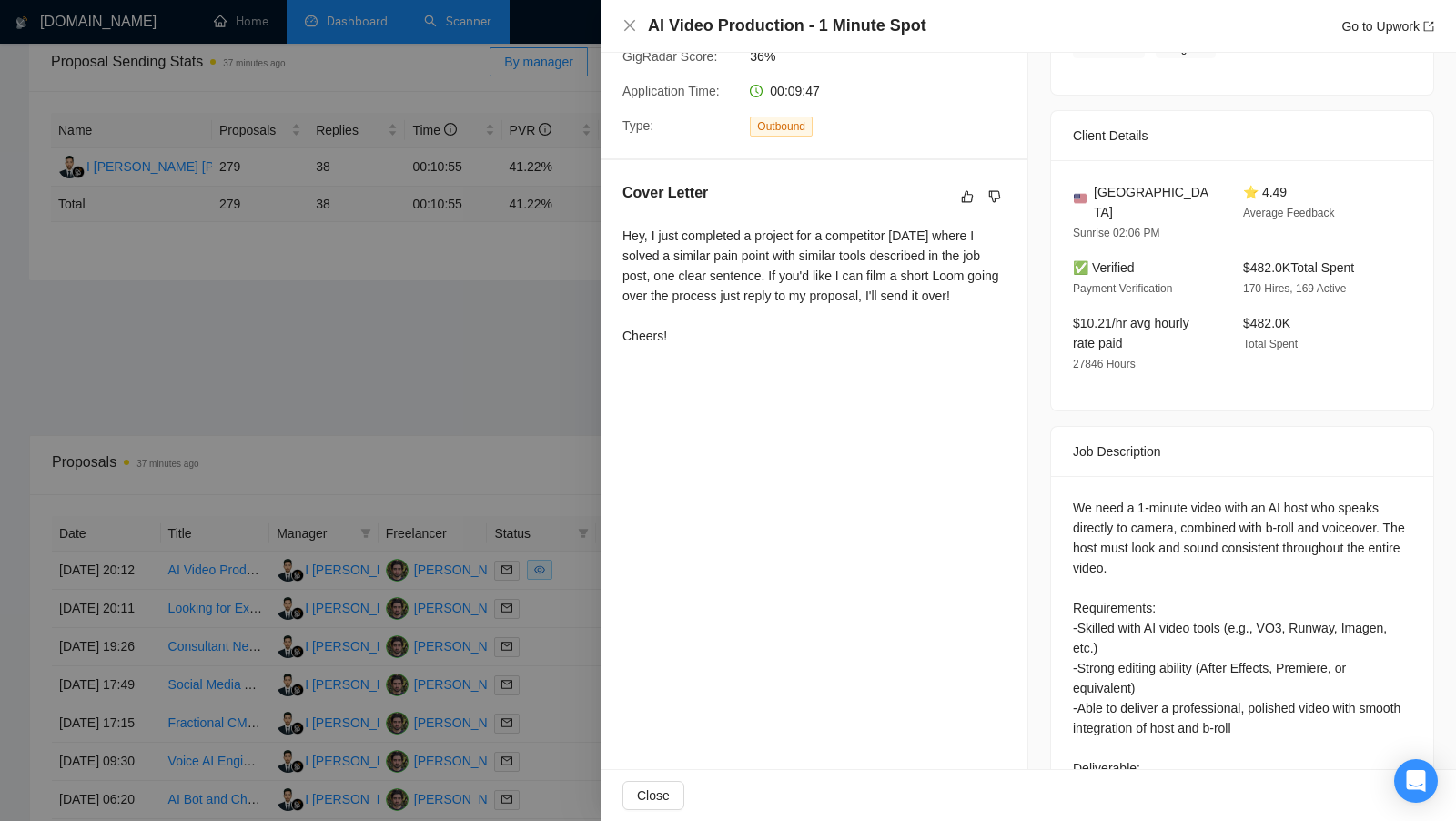
click at [795, 327] on div "Hey, I just completed a project for a competitor [DATE] where I solved a simila…" at bounding box center [814, 286] width 383 height 120
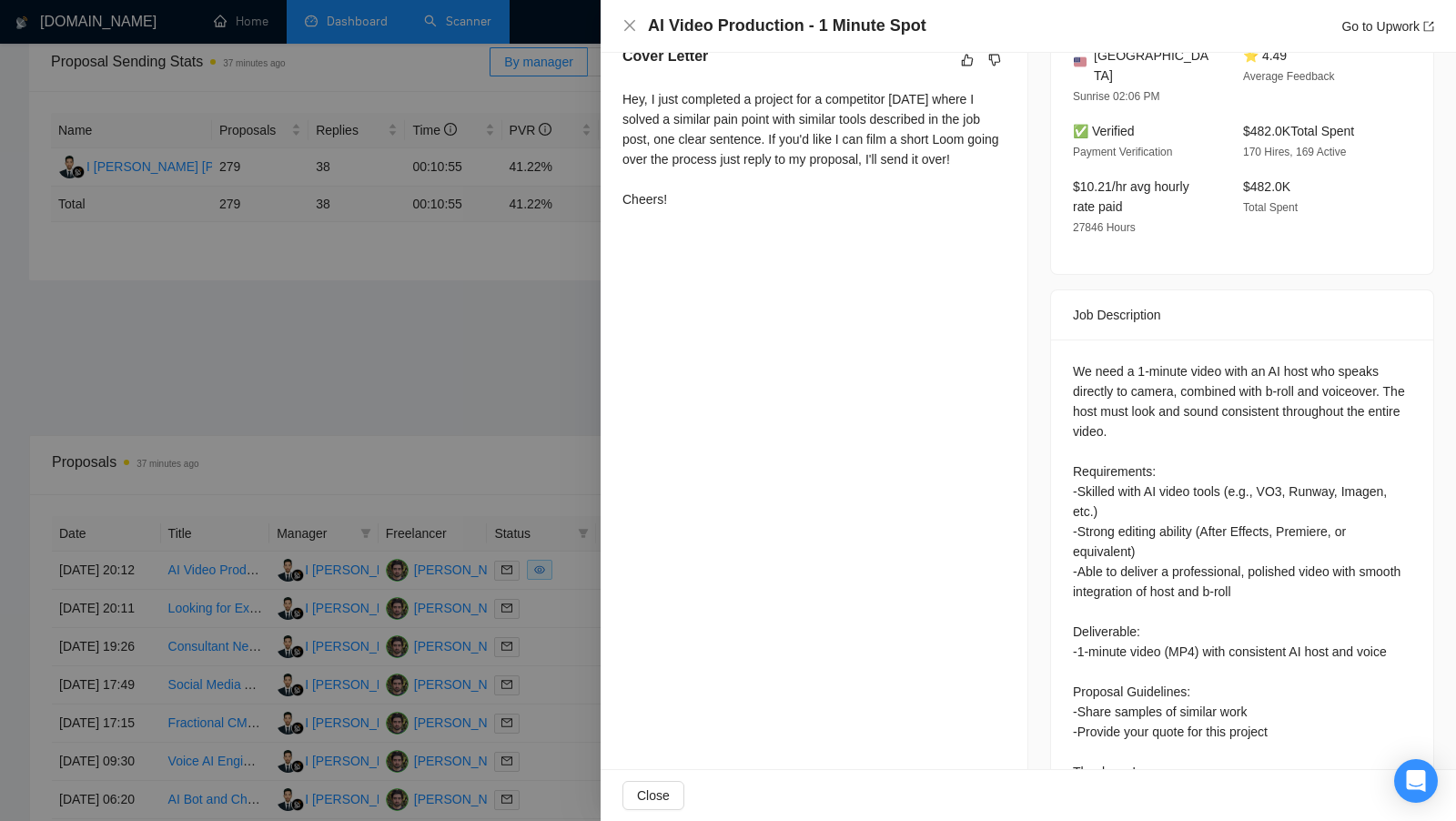
scroll to position [524, 0]
click at [568, 418] on div at bounding box center [728, 410] width 1456 height 821
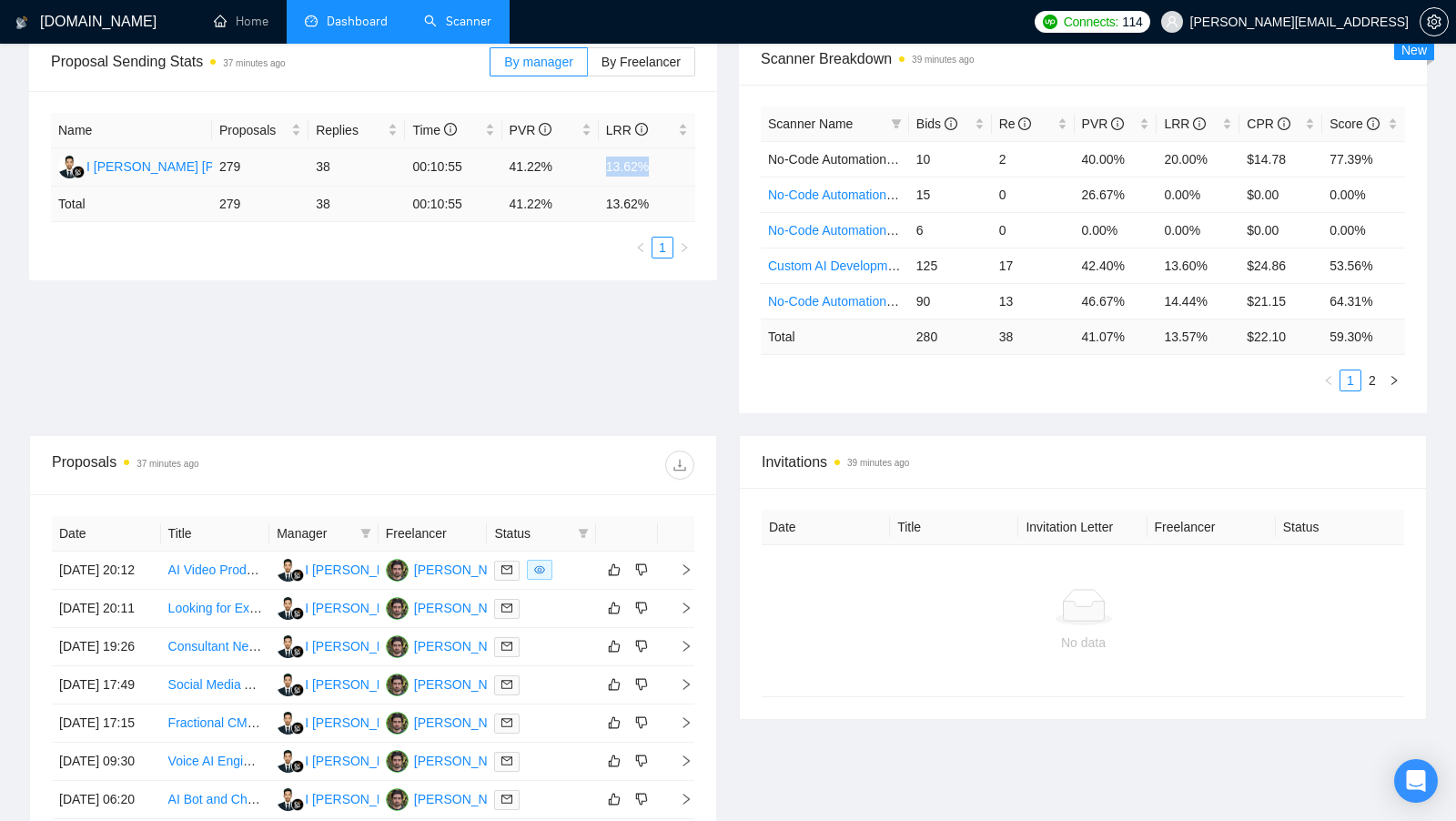
drag, startPoint x: 599, startPoint y: 163, endPoint x: 680, endPoint y: 164, distance: 81.0
click at [680, 163] on td "13.62%" at bounding box center [646, 167] width 96 height 38
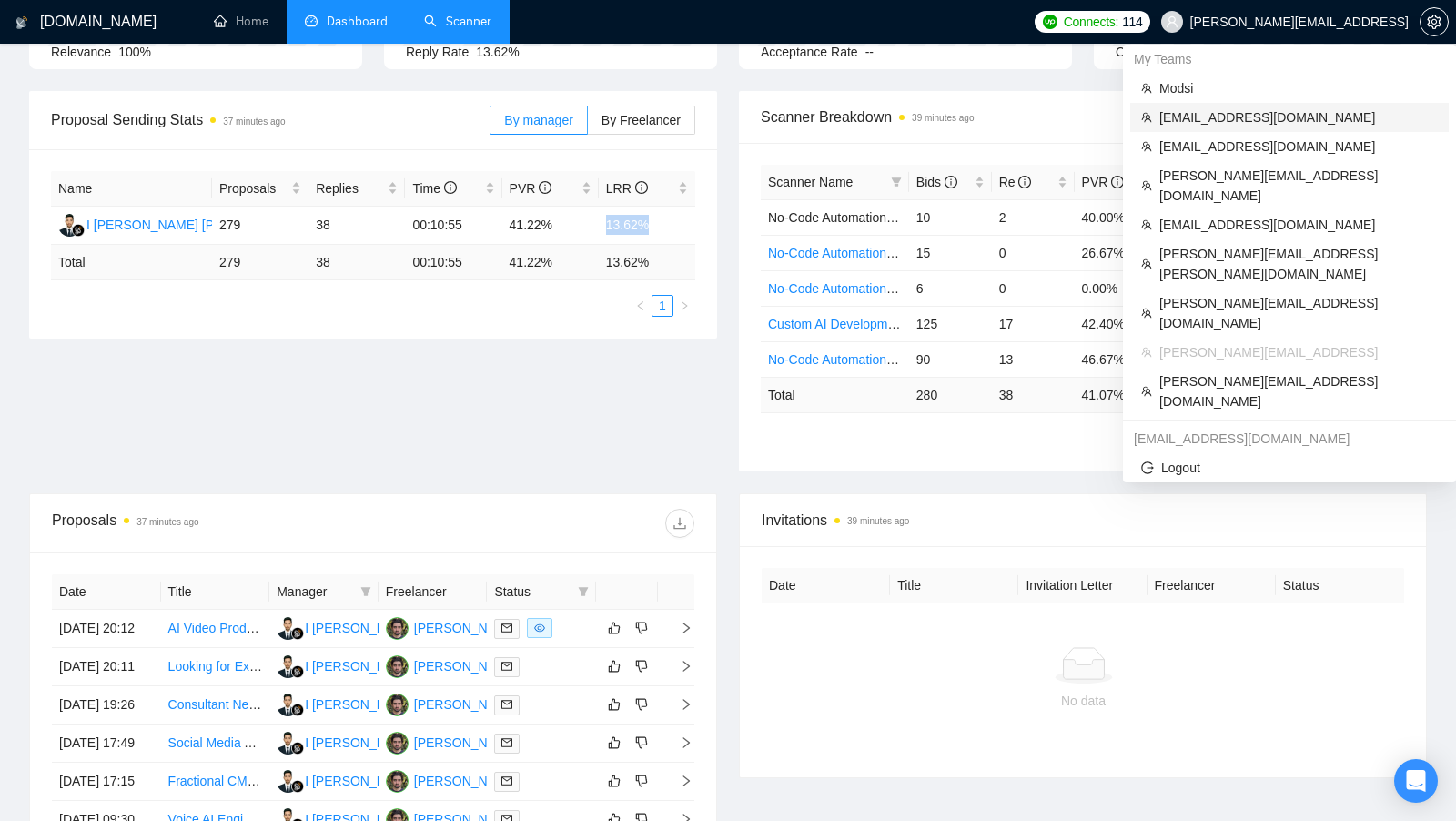
scroll to position [224, 0]
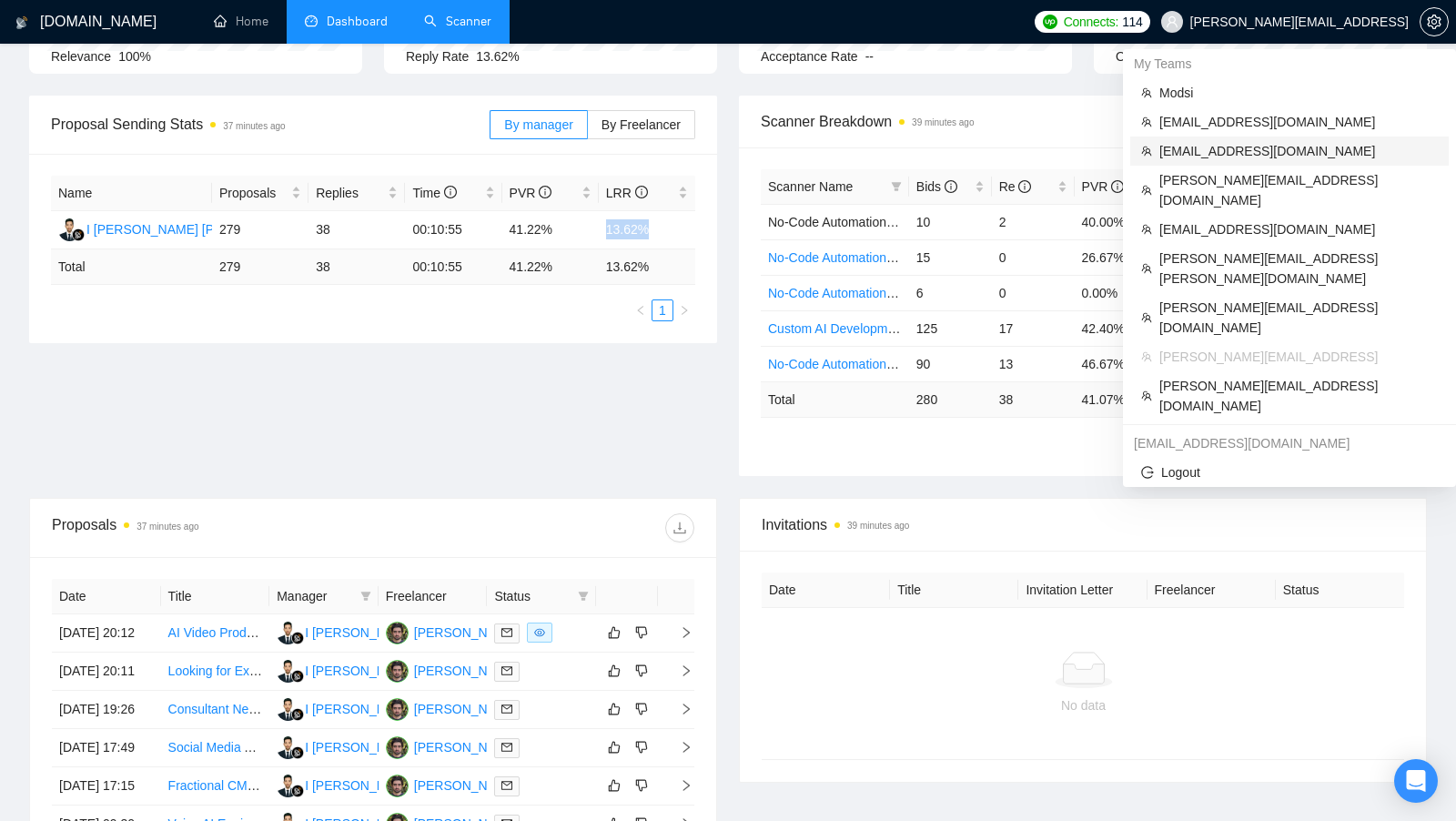
click at [1314, 148] on span "[EMAIL_ADDRESS][DOMAIN_NAME]" at bounding box center [1298, 151] width 279 height 20
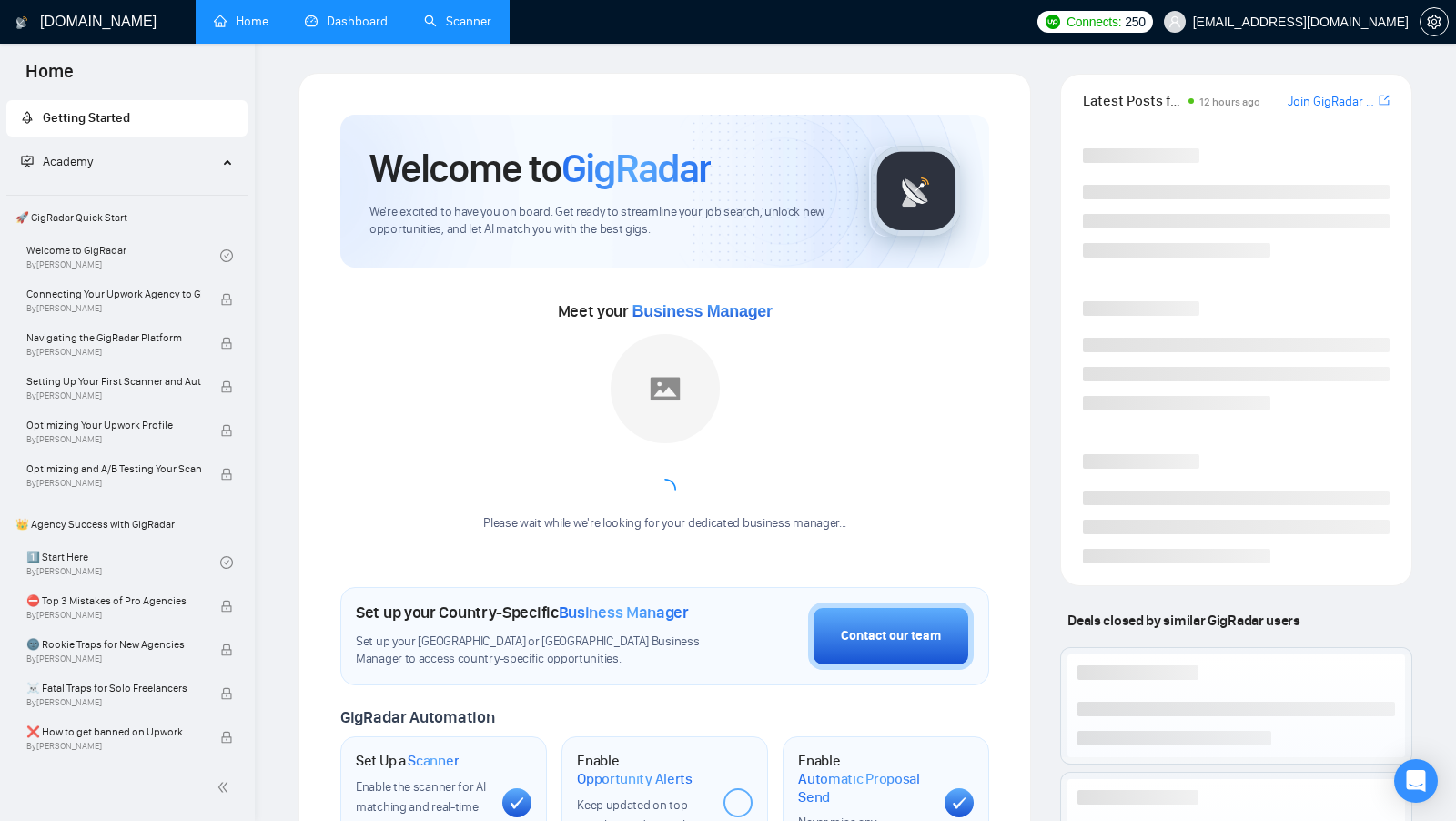
click at [350, 27] on link "Dashboard" at bounding box center [346, 21] width 83 height 16
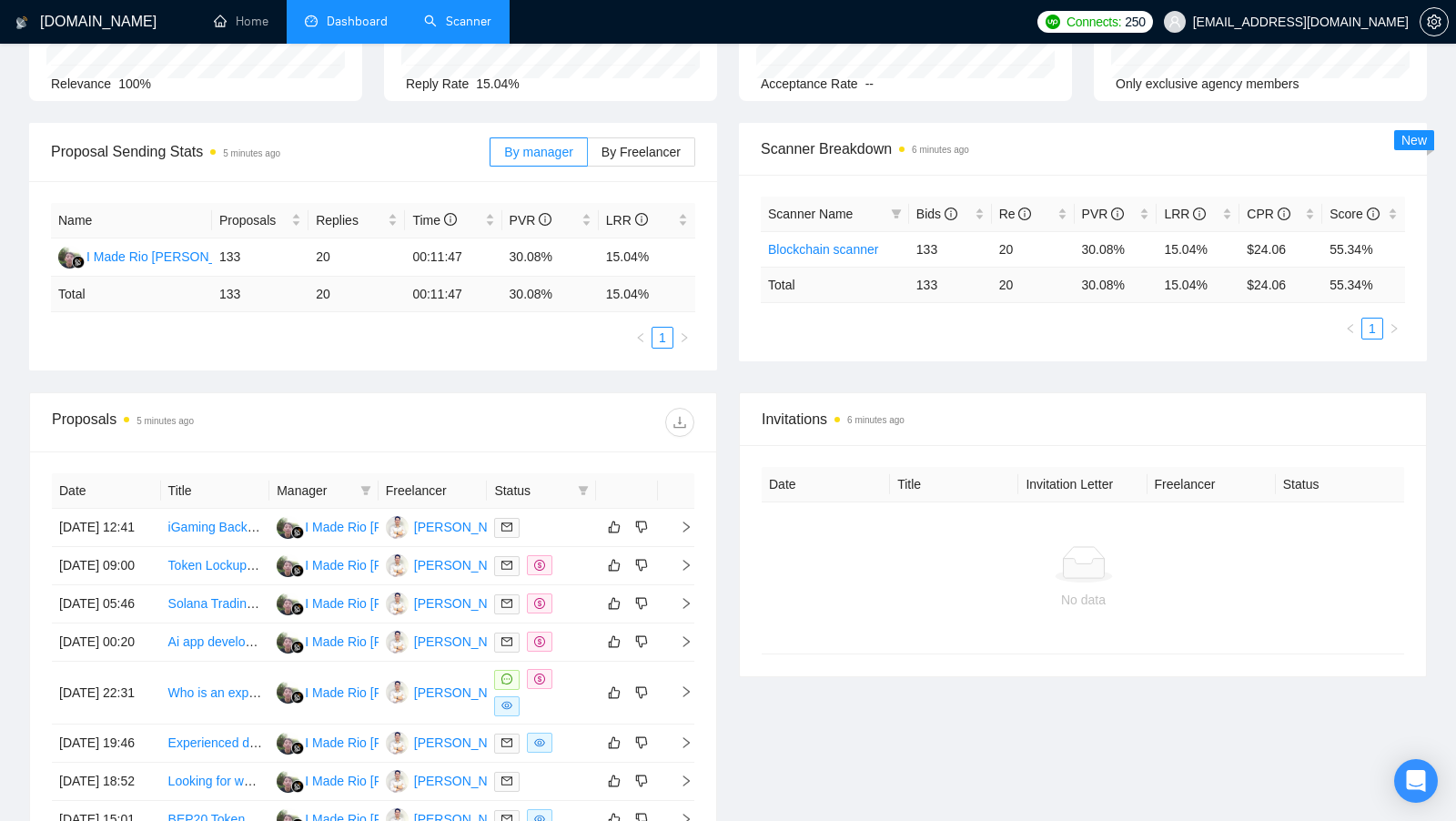
scroll to position [198, 0]
click at [574, 724] on td at bounding box center [541, 692] width 109 height 63
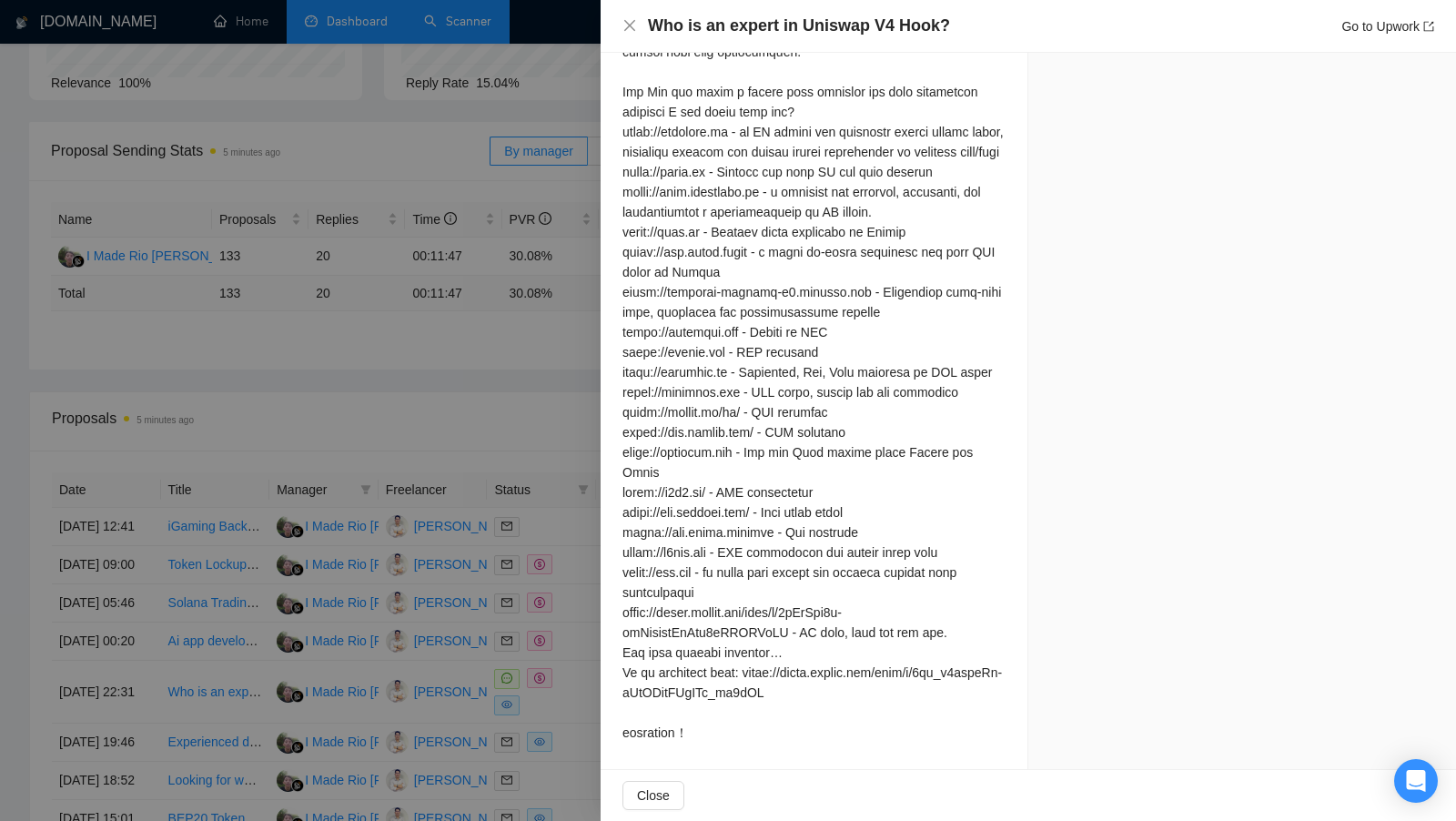
scroll to position [1621, 0]
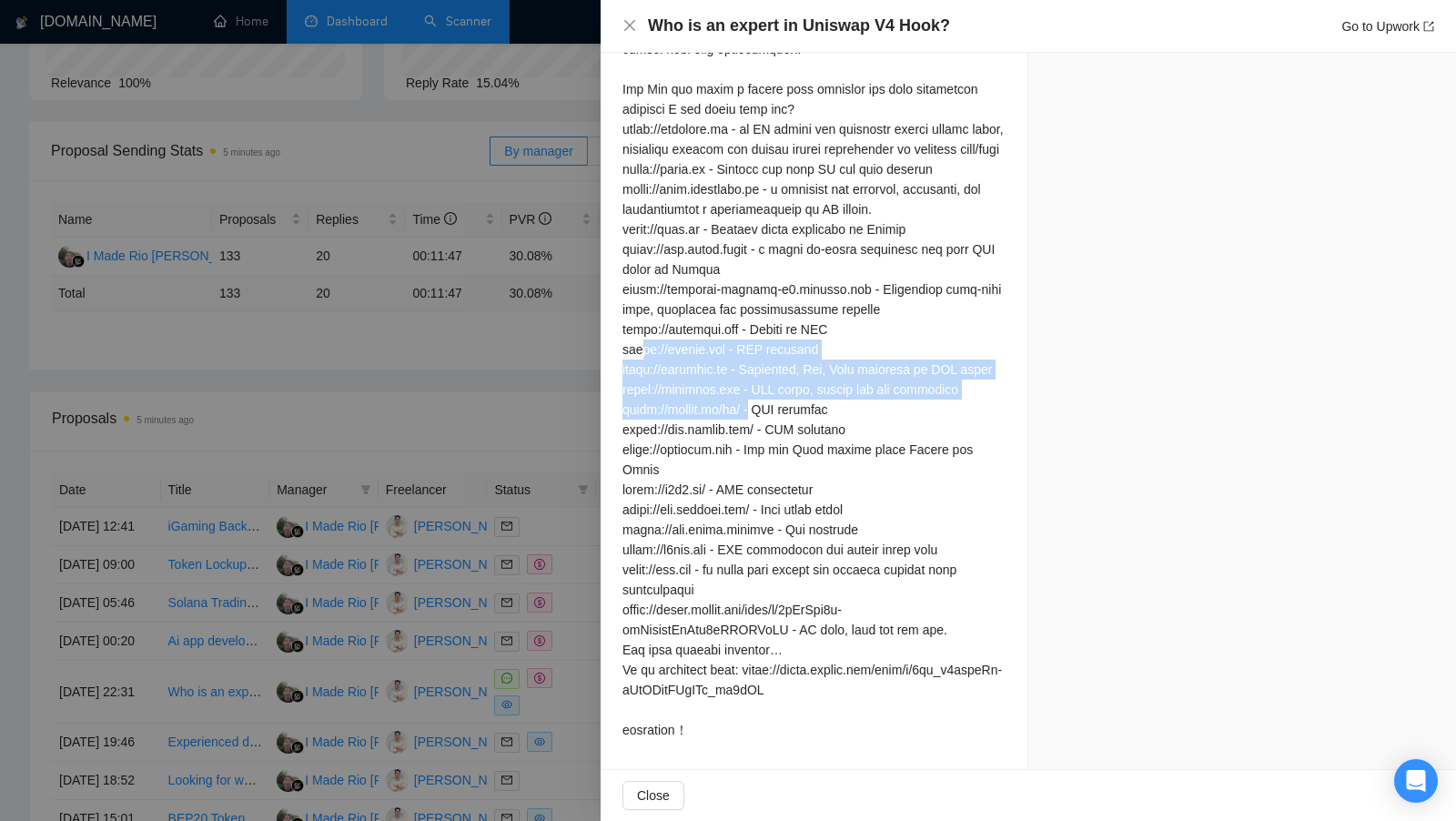
drag, startPoint x: 639, startPoint y: 345, endPoint x: 762, endPoint y: 409, distance: 138.7
click at [762, 409] on div at bounding box center [814, 209] width 383 height 1061
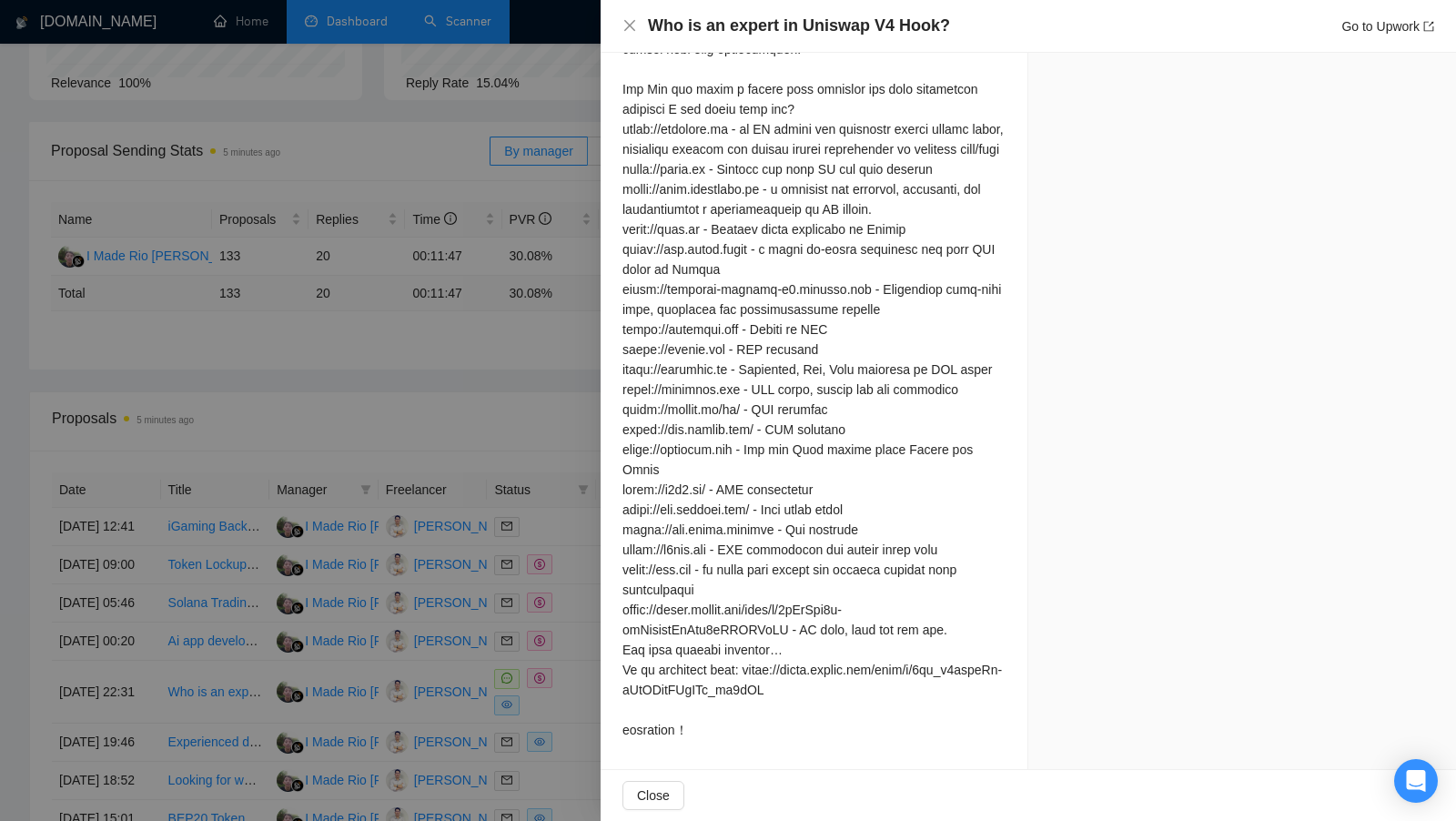
click at [709, 393] on div at bounding box center [814, 209] width 383 height 1061
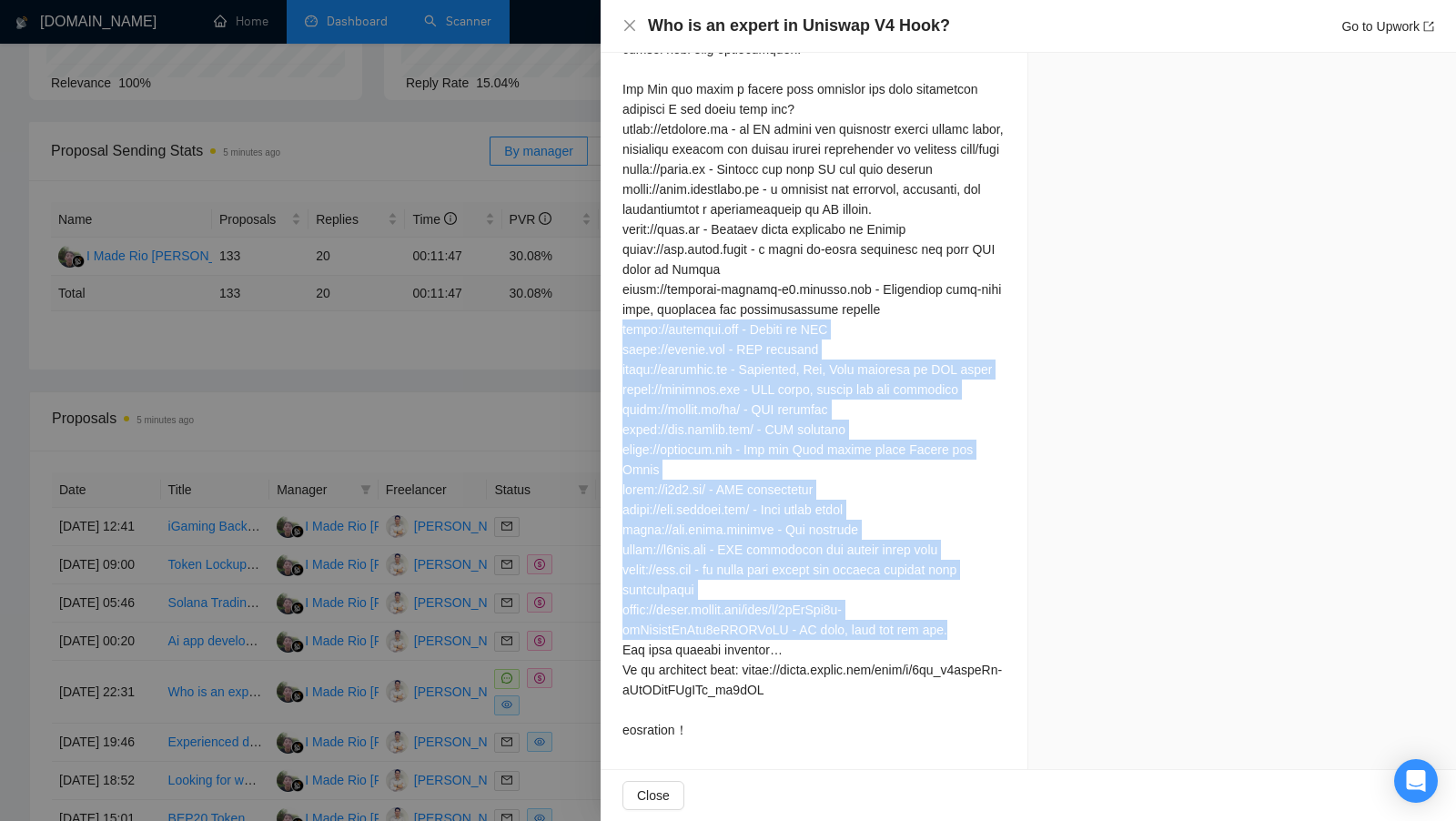
drag, startPoint x: 619, startPoint y: 332, endPoint x: 996, endPoint y: 616, distance: 472.0
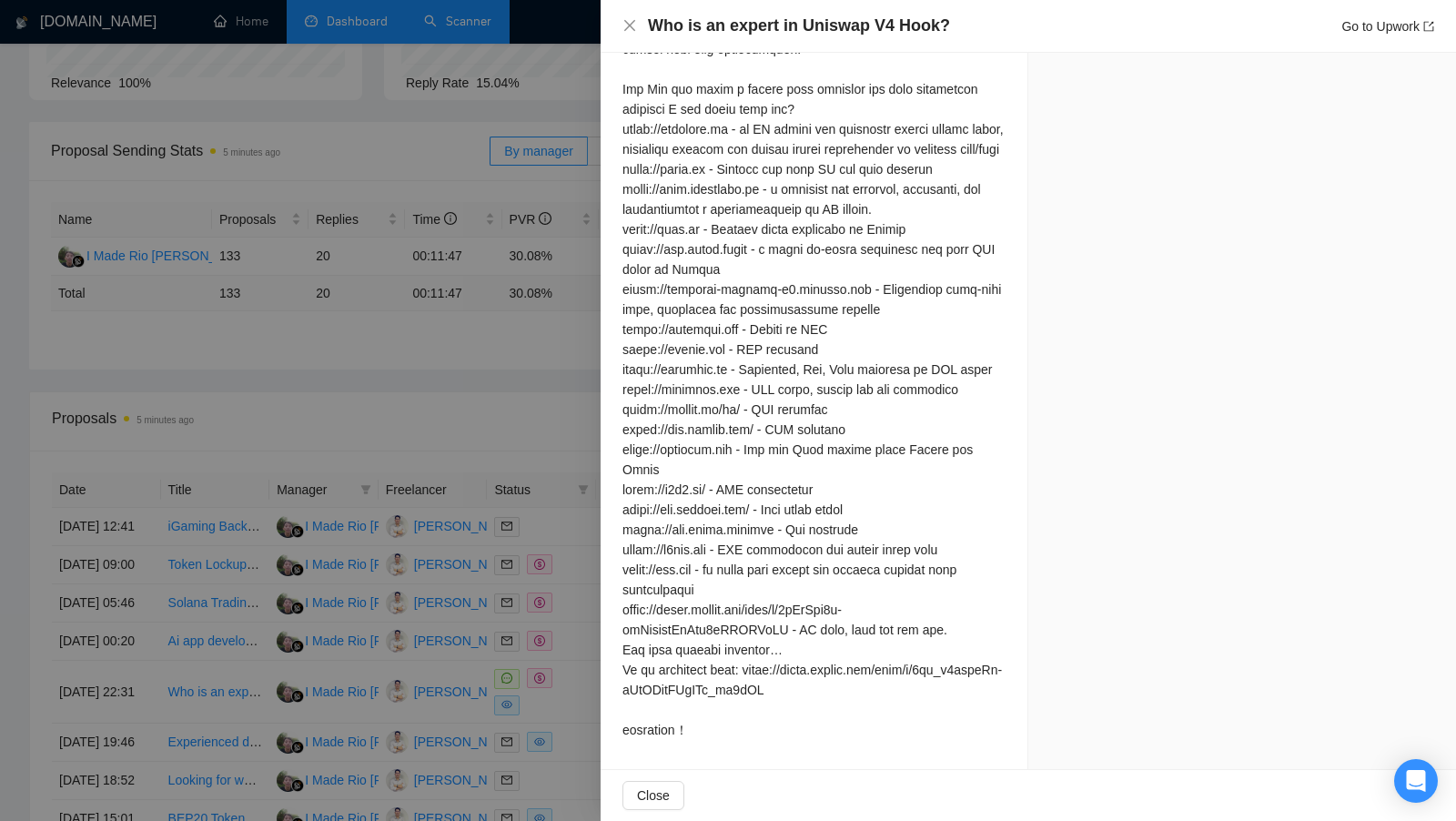
click at [514, 544] on div at bounding box center [728, 410] width 1456 height 821
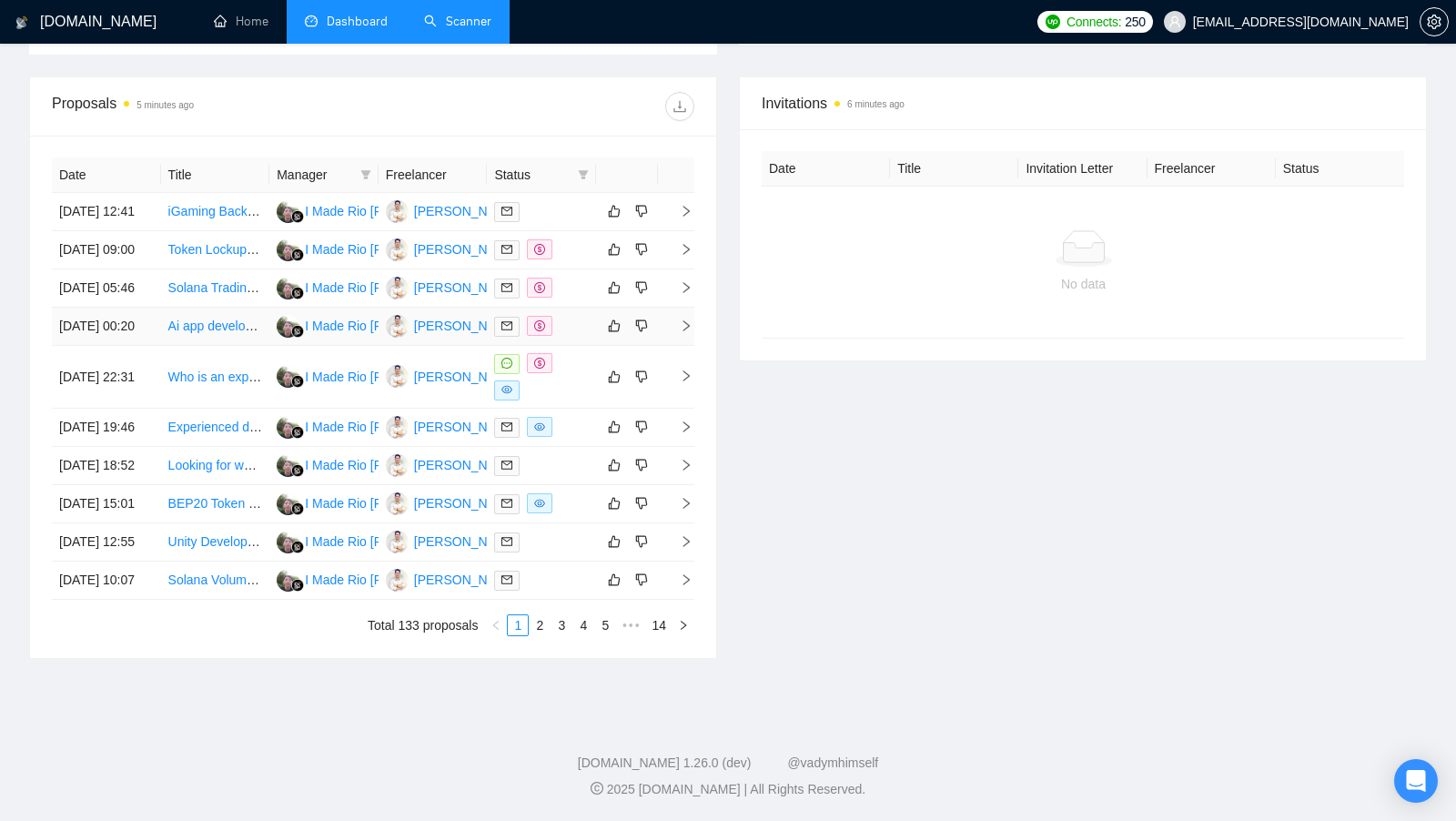
scroll to position [658, 0]
click at [539, 633] on link "2" at bounding box center [539, 625] width 20 height 20
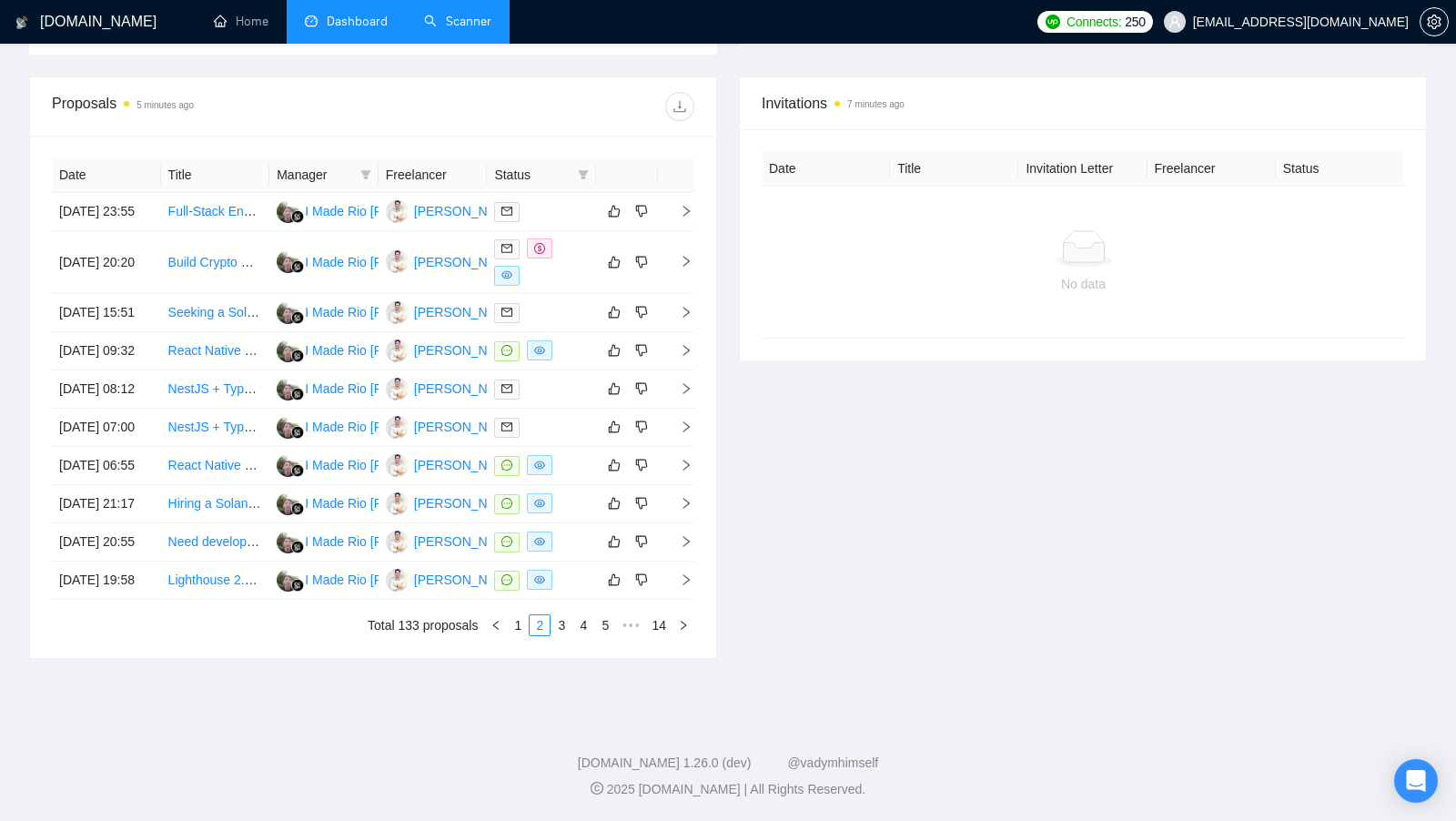
scroll to position [574, 0]
click at [560, 336] on td at bounding box center [541, 351] width 109 height 38
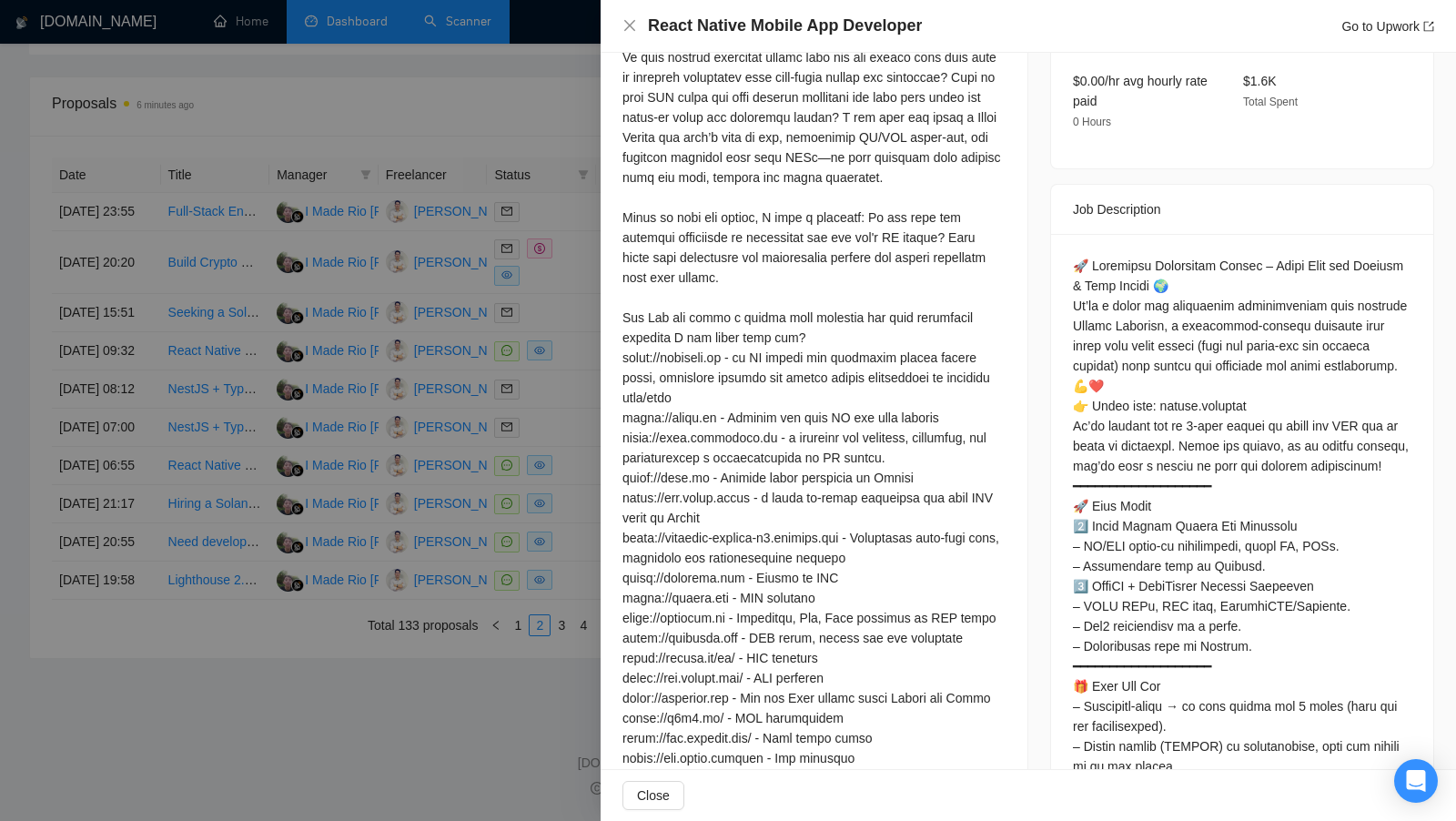
scroll to position [770, 0]
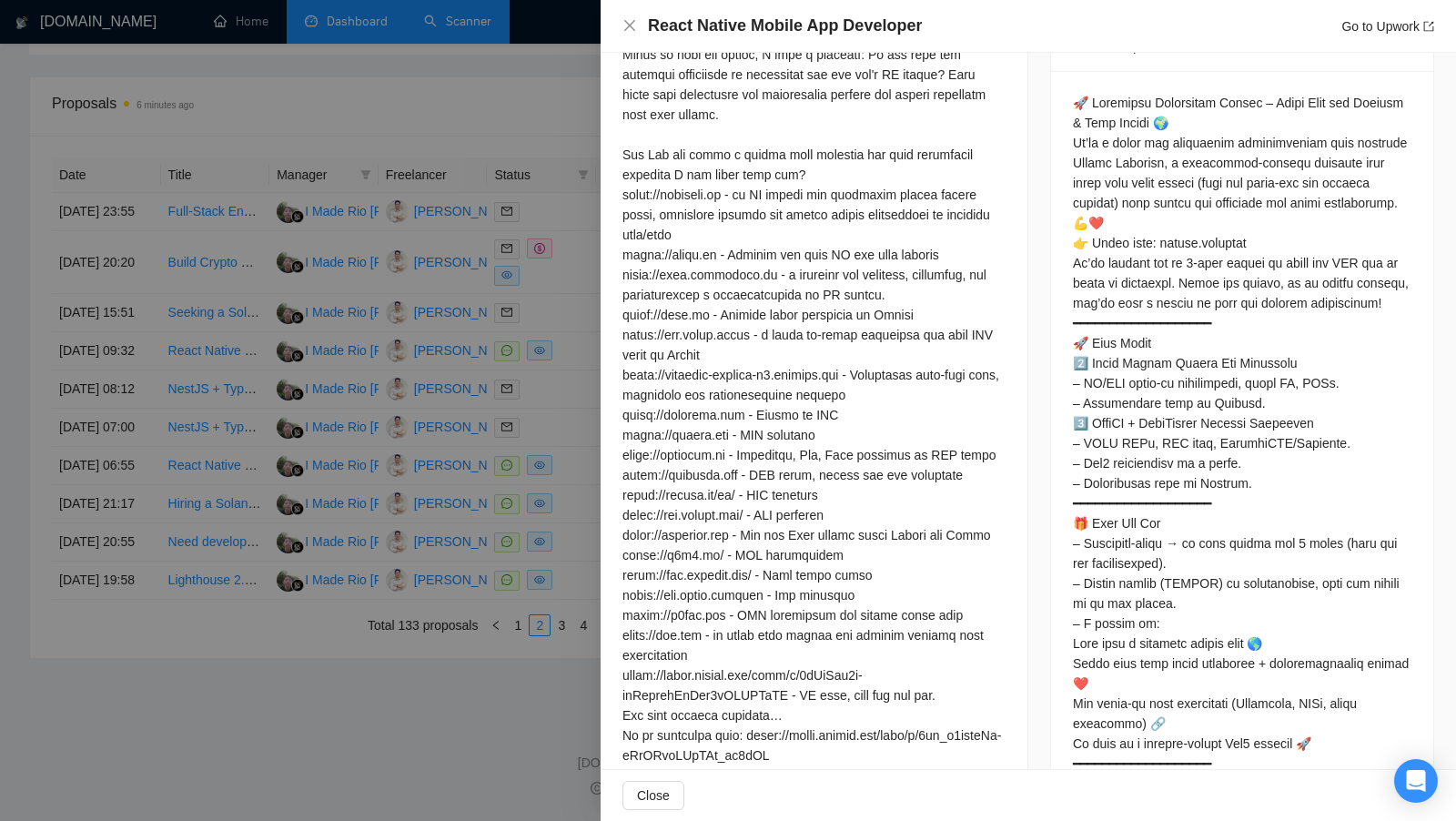
click at [518, 324] on div at bounding box center [728, 410] width 1456 height 821
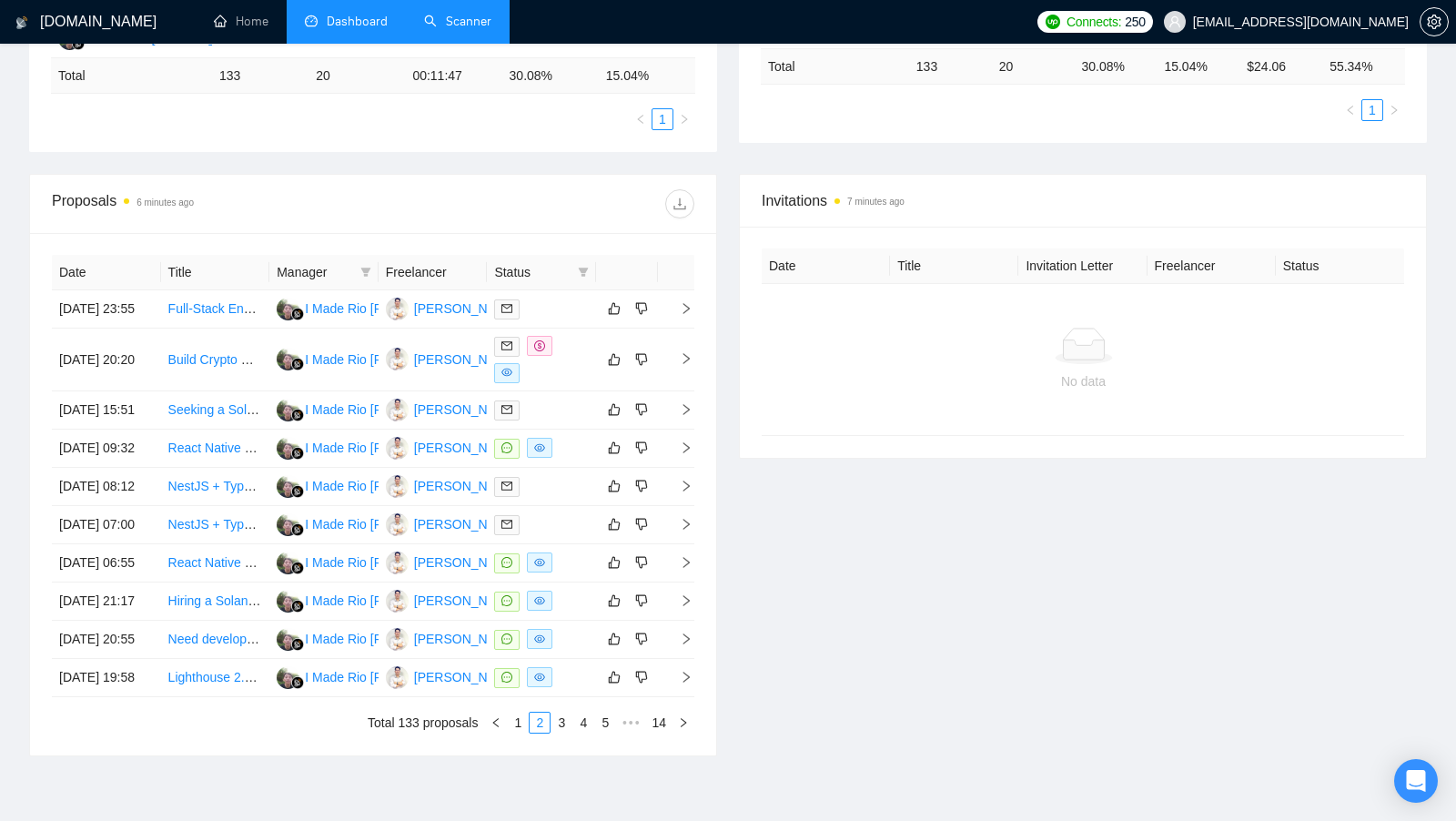
scroll to position [492, 0]
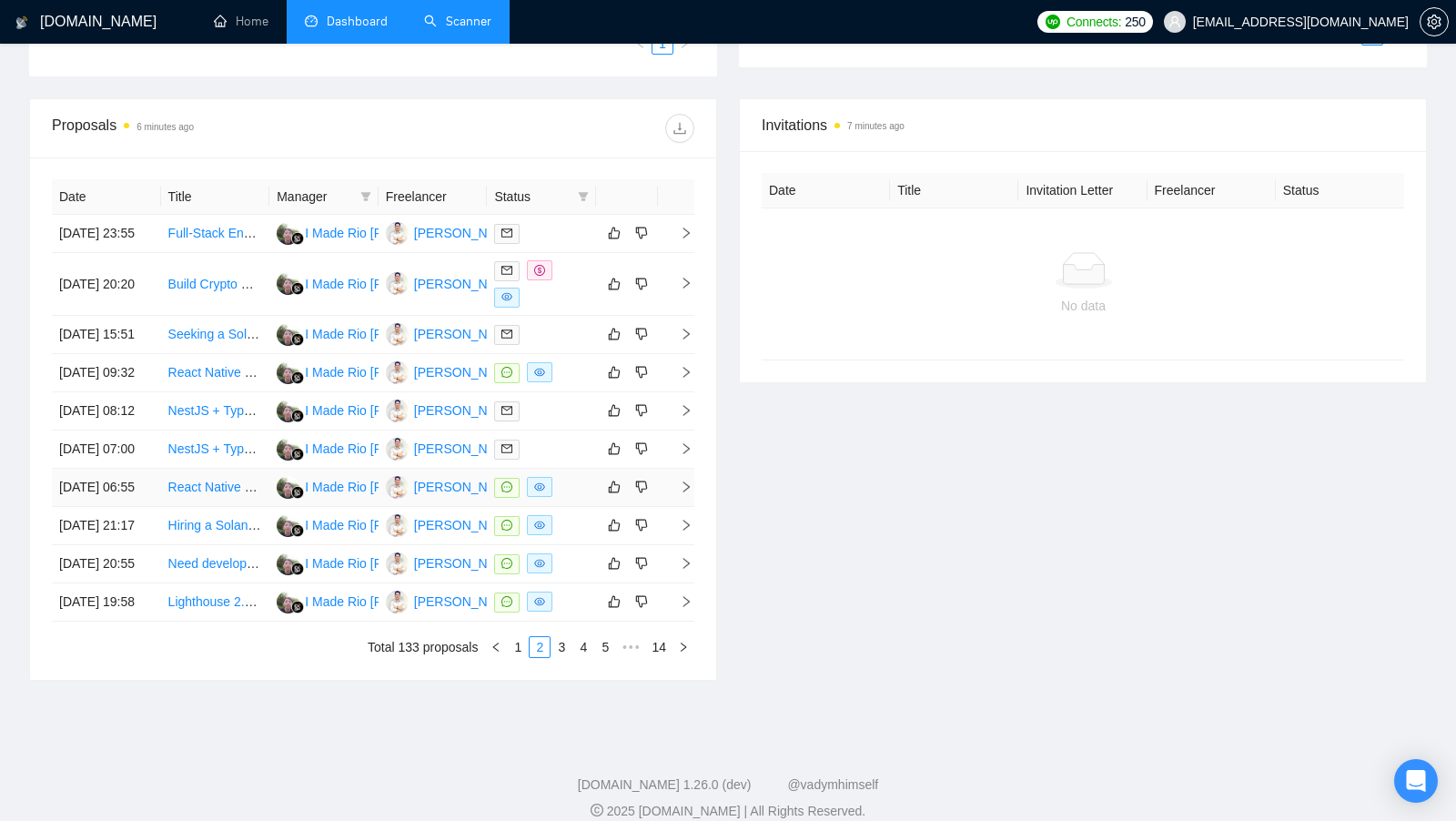
click at [571, 497] on div at bounding box center [541, 488] width 94 height 21
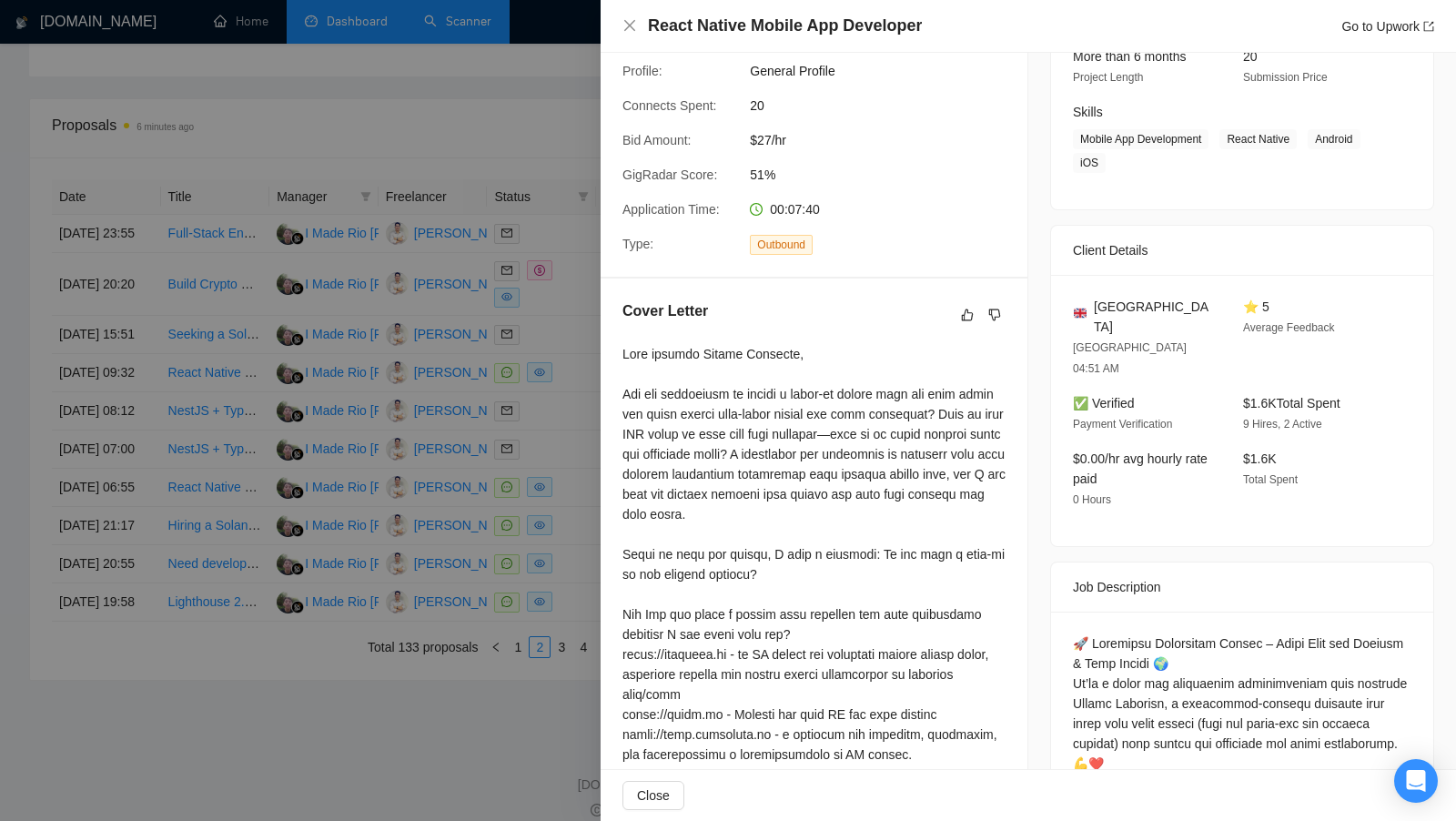
scroll to position [253, 0]
drag, startPoint x: 824, startPoint y: 351, endPoint x: 618, endPoint y: 347, distance: 206.0
click at [618, 347] on div "Cover Letter" at bounding box center [813, 795] width 426 height 1036
click at [689, 353] on div at bounding box center [814, 812] width 383 height 941
click at [742, 353] on div at bounding box center [814, 812] width 383 height 941
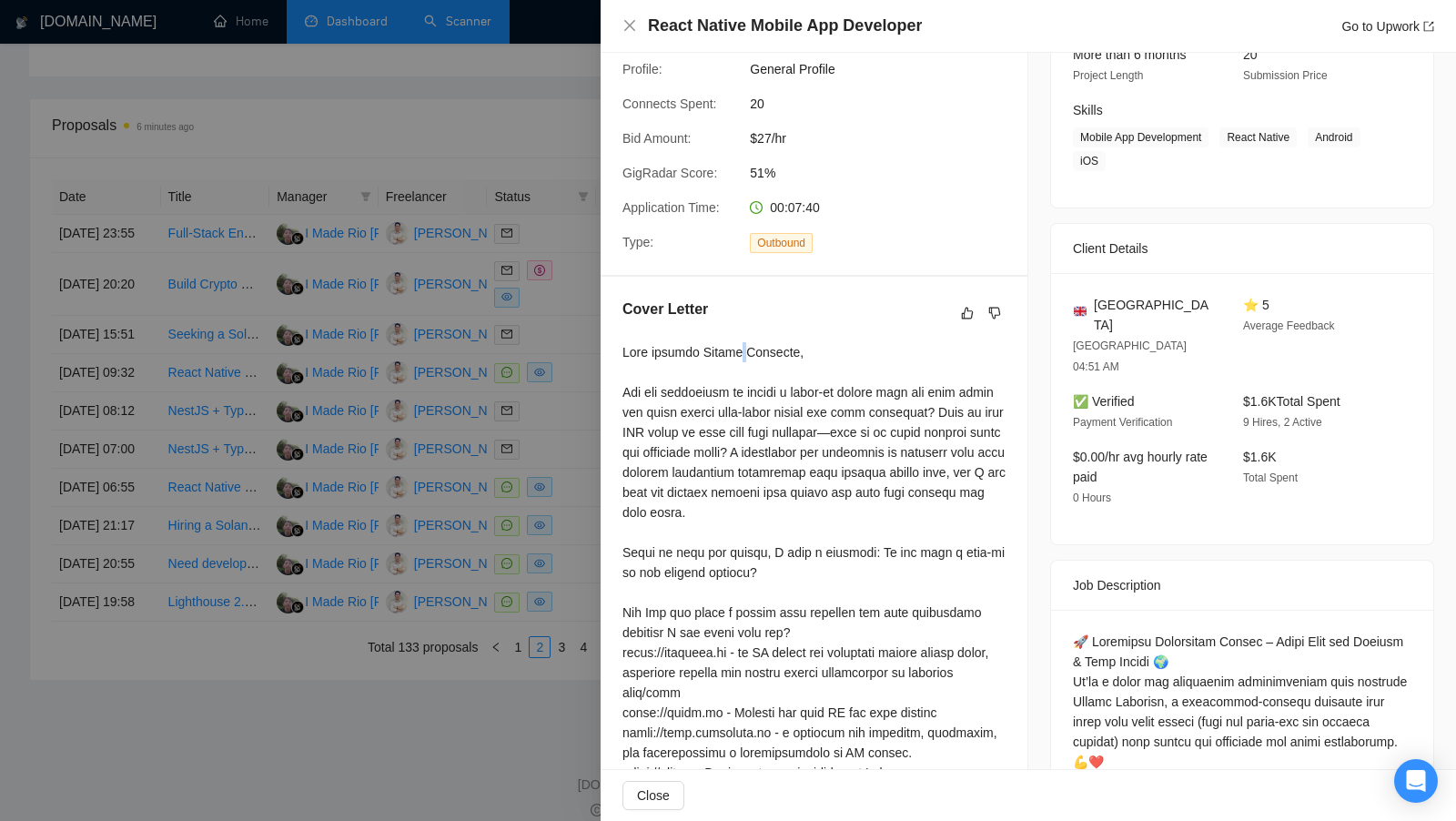
click at [742, 353] on div at bounding box center [814, 812] width 383 height 941
click at [845, 359] on div at bounding box center [814, 812] width 383 height 941
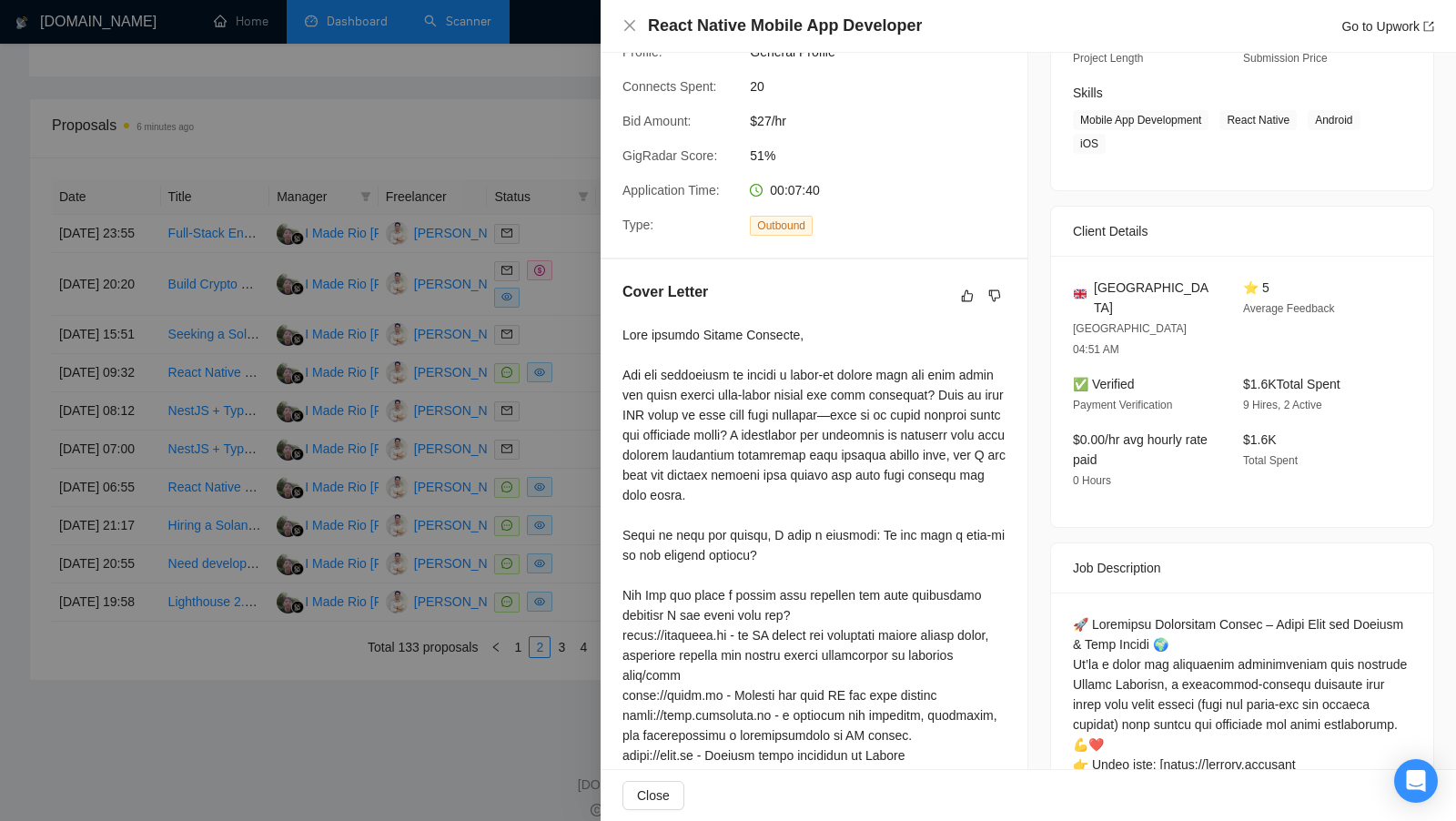
scroll to position [269, 0]
drag, startPoint x: 629, startPoint y: 373, endPoint x: 691, endPoint y: 381, distance: 62.5
click at [691, 381] on div at bounding box center [814, 796] width 383 height 941
click at [551, 137] on div at bounding box center [728, 410] width 1456 height 821
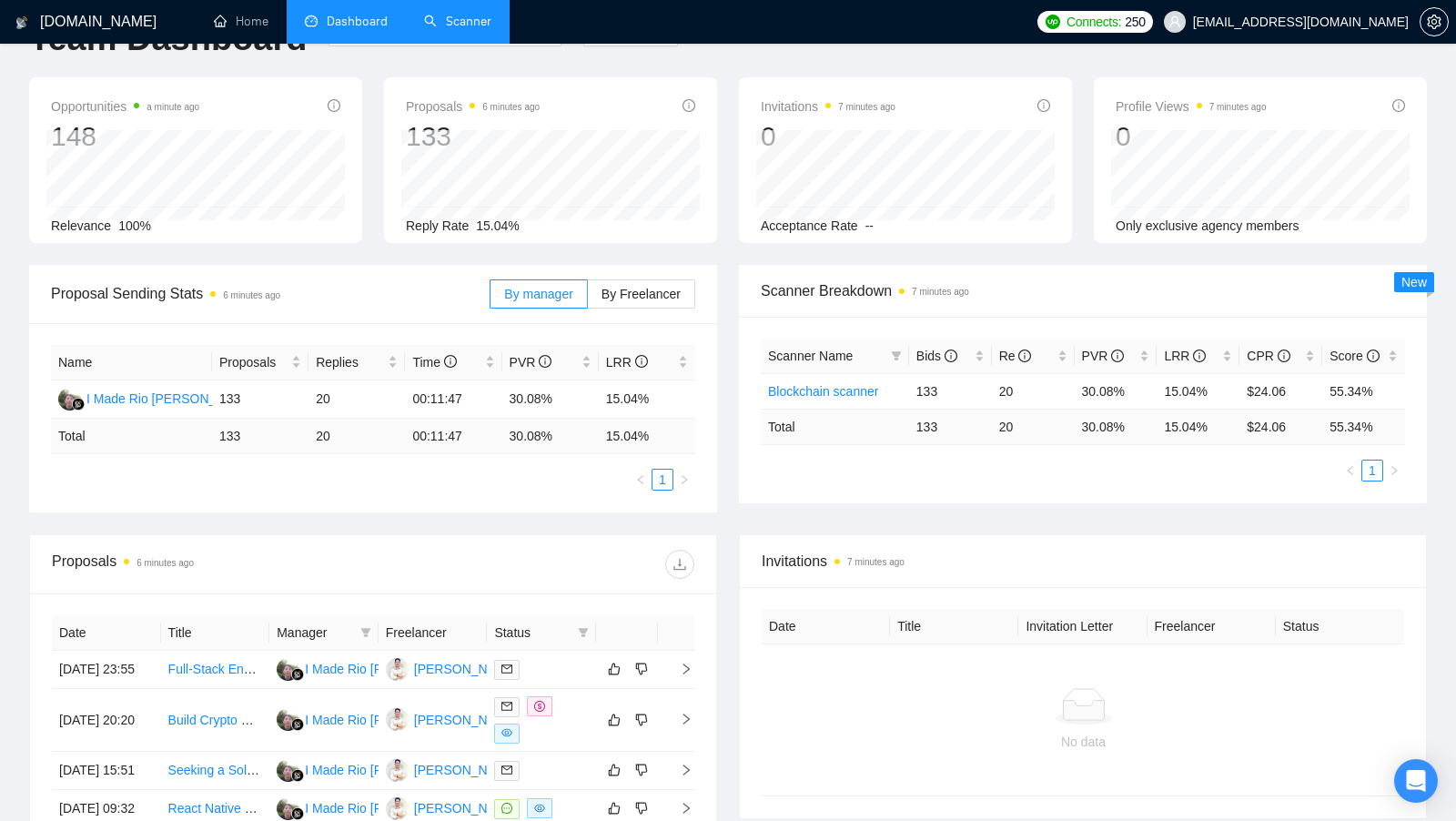
scroll to position [54, 0]
